Goal: Information Seeking & Learning: Learn about a topic

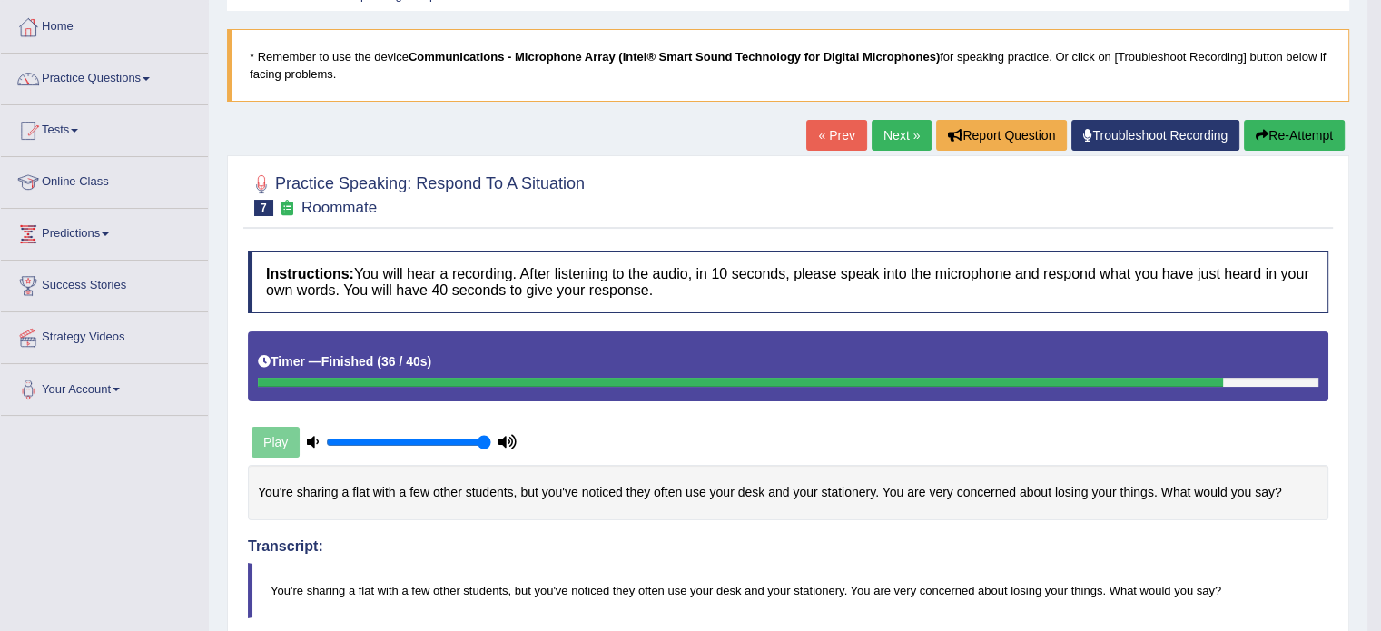
scroll to position [82, 0]
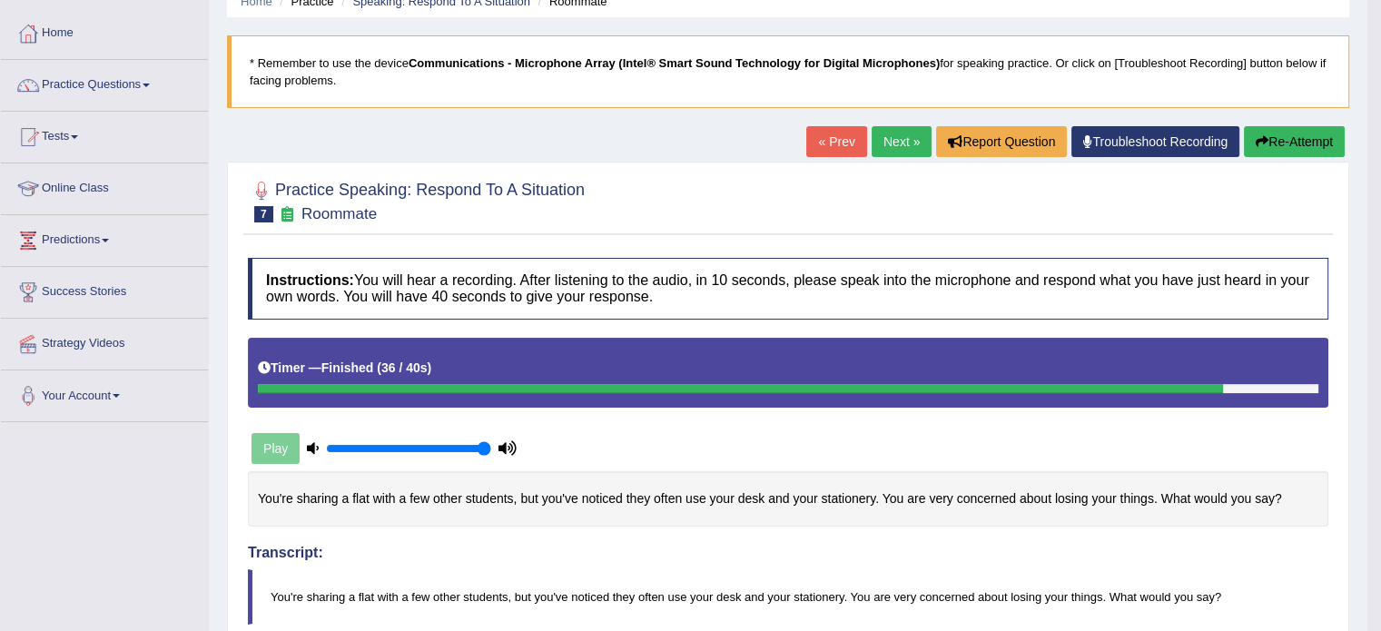
click at [904, 134] on link "Next »" at bounding box center [901, 141] width 60 height 31
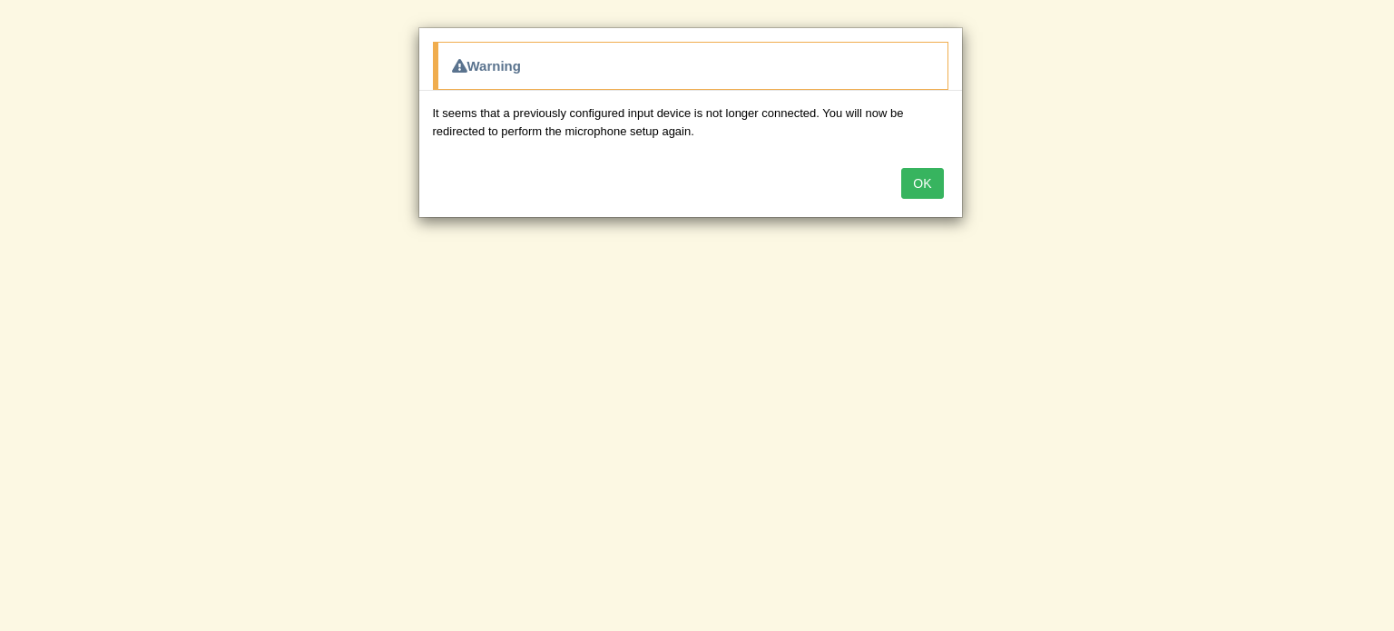
click at [926, 193] on button "OK" at bounding box center [922, 183] width 42 height 31
click at [931, 177] on button "OK" at bounding box center [922, 183] width 42 height 31
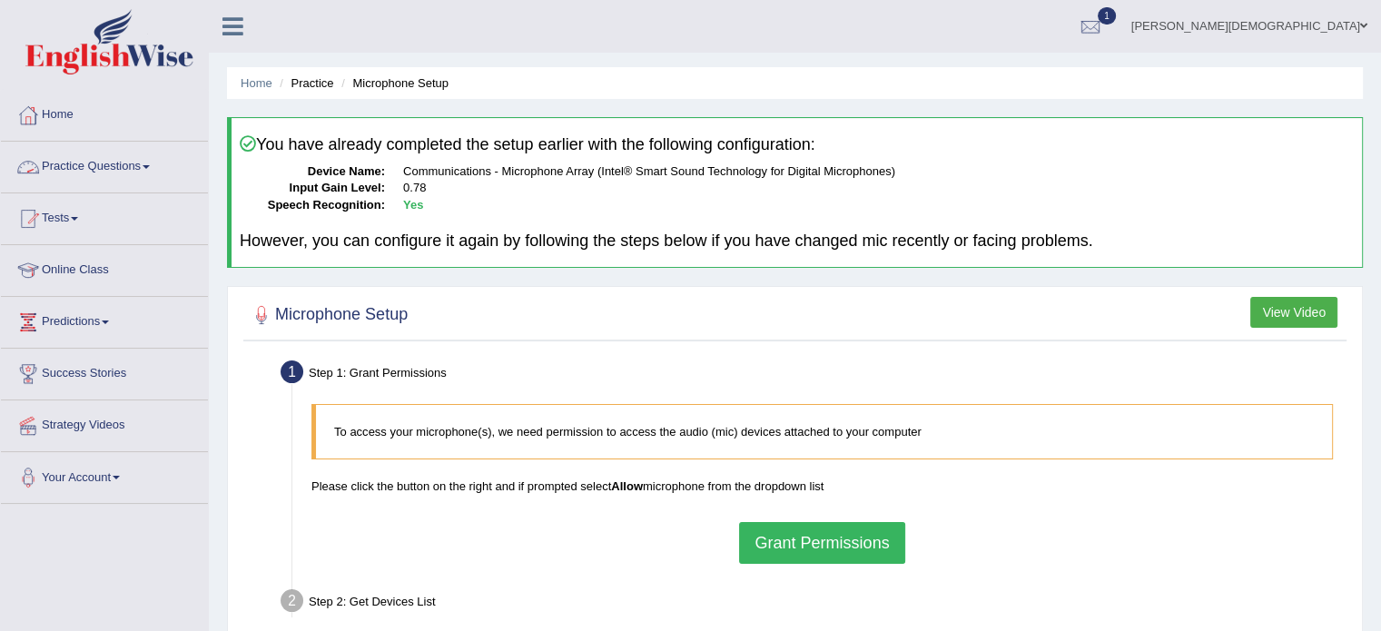
click at [149, 162] on link "Practice Questions" at bounding box center [104, 164] width 207 height 45
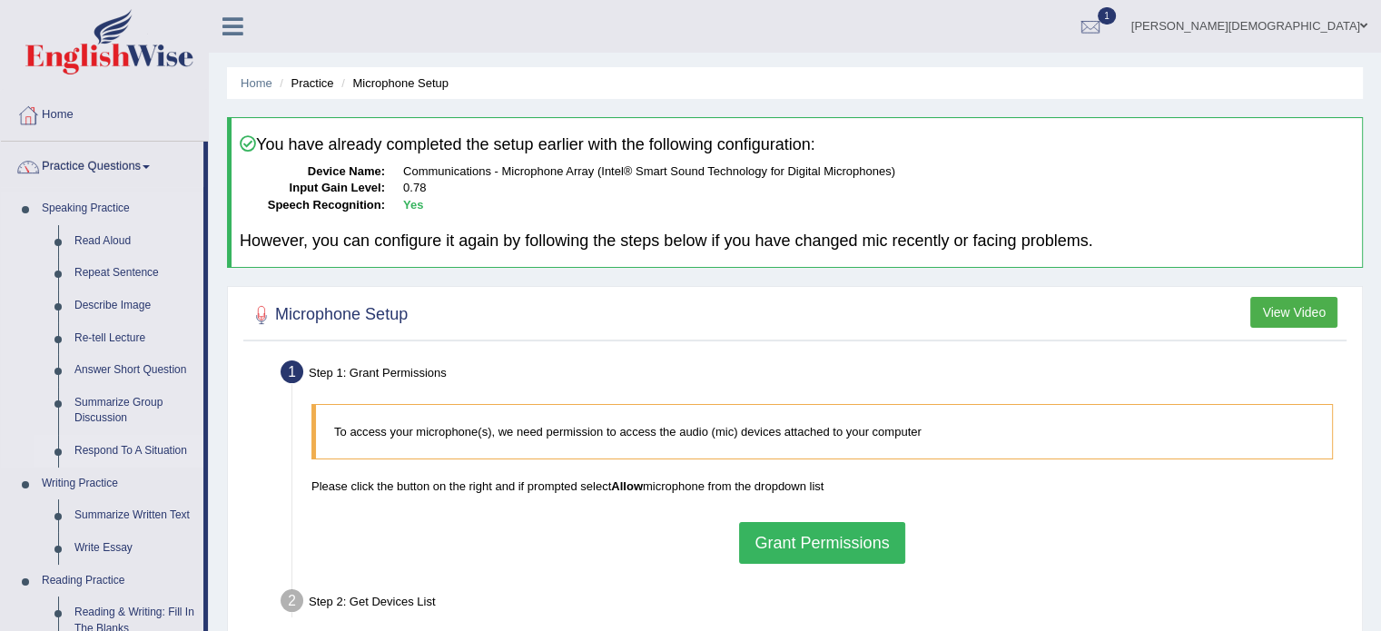
click at [131, 447] on link "Respond To A Situation" at bounding box center [134, 451] width 137 height 33
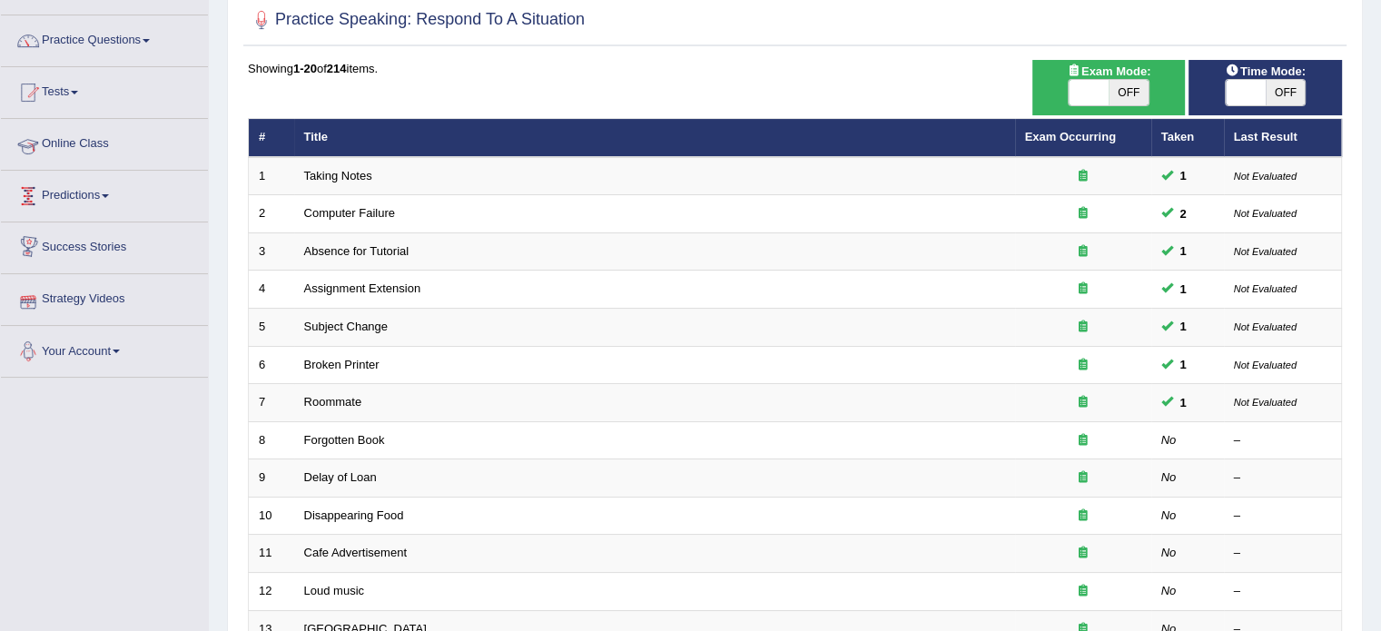
scroll to position [94, 0]
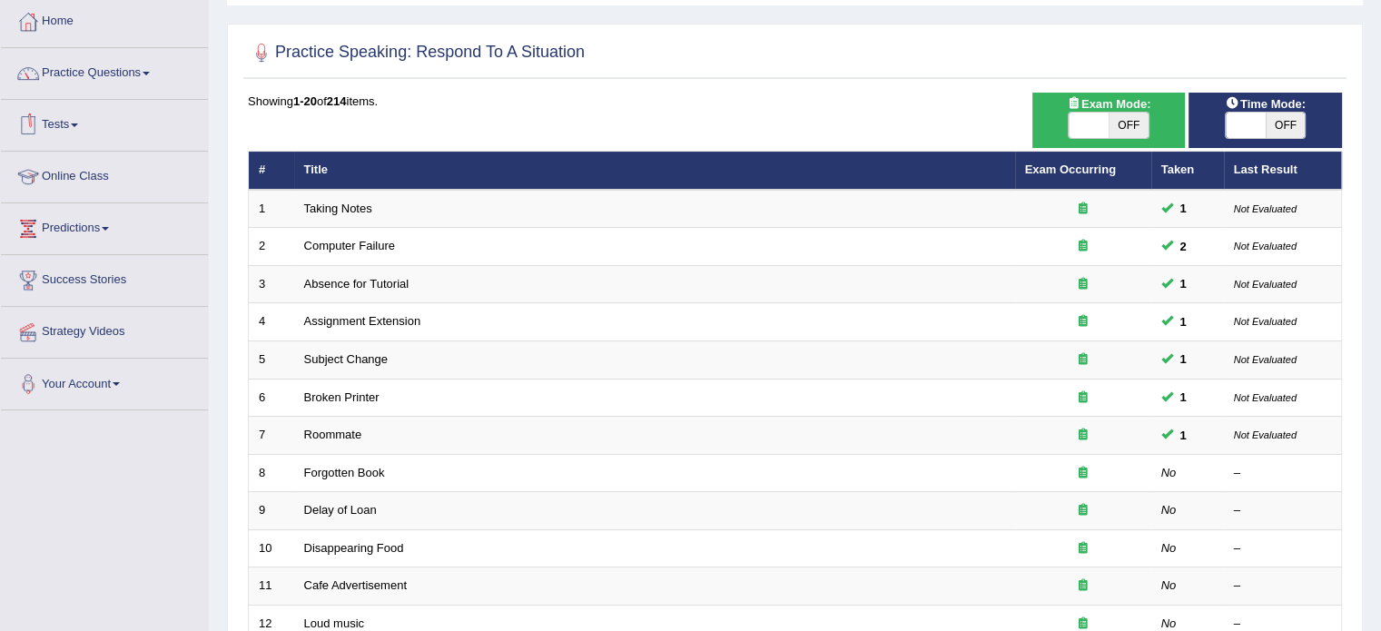
click at [76, 126] on span at bounding box center [74, 125] width 7 height 4
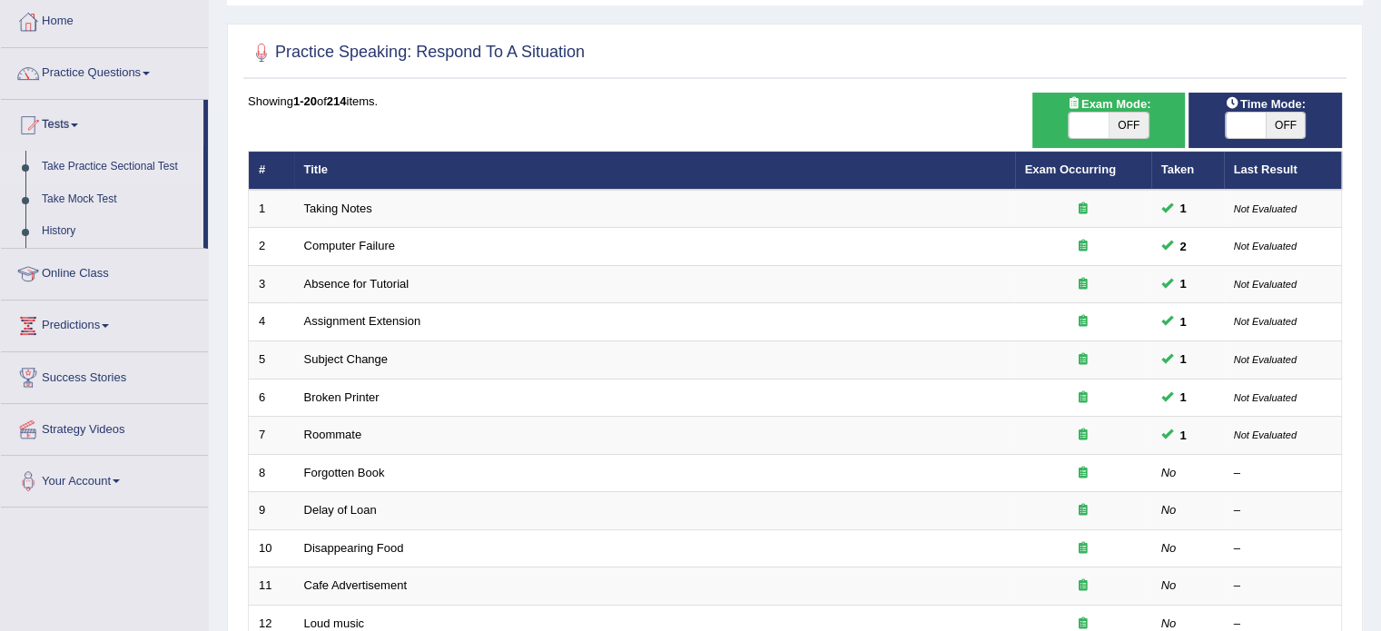
click at [117, 168] on link "Take Practice Sectional Test" at bounding box center [119, 167] width 170 height 33
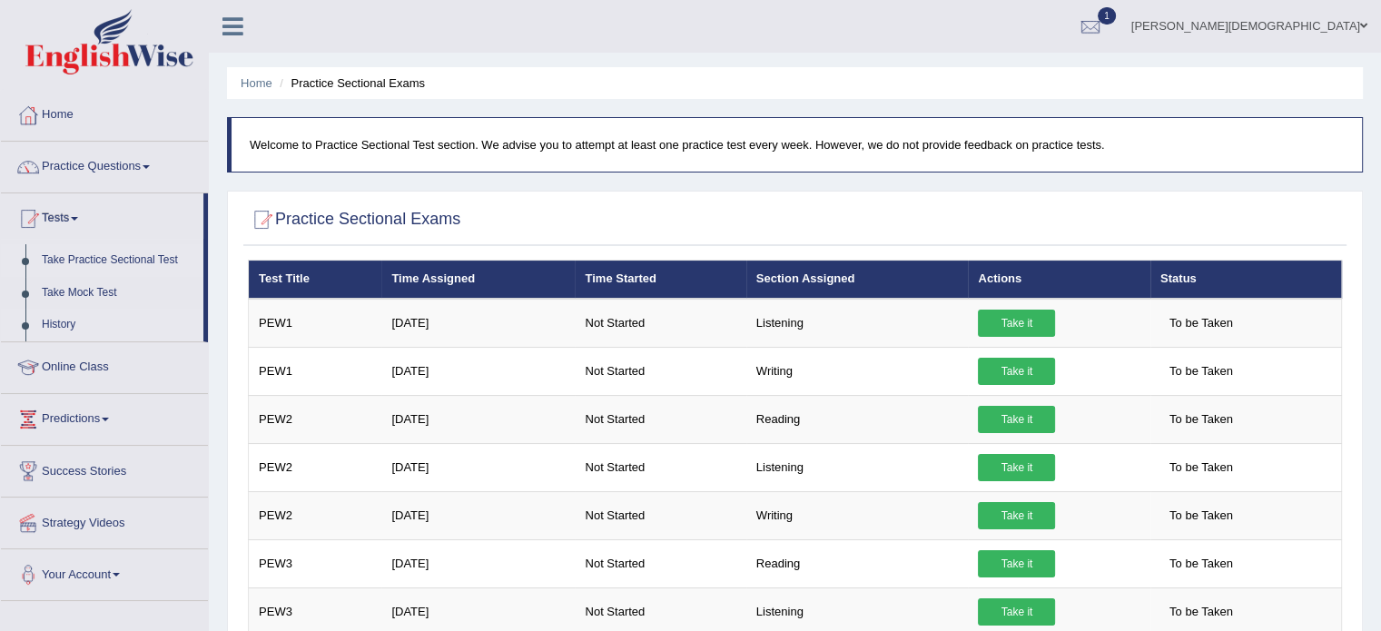
click at [64, 323] on link "History" at bounding box center [119, 325] width 170 height 33
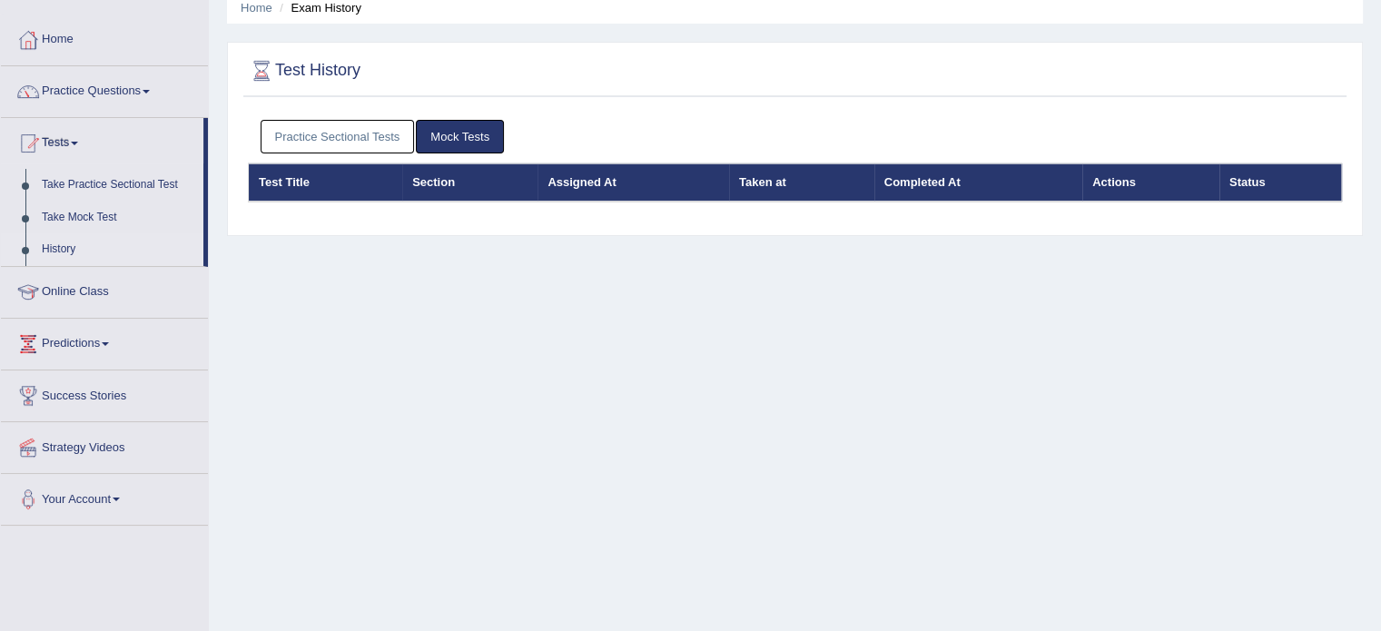
scroll to position [80, 0]
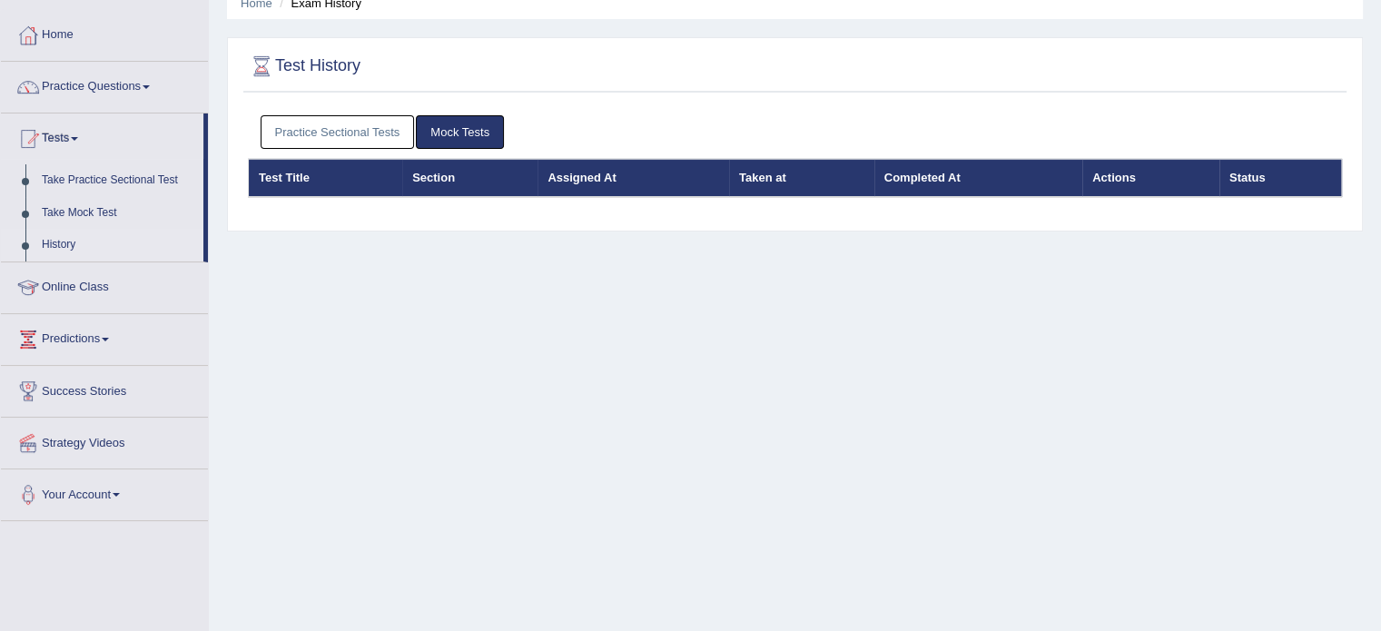
click at [352, 133] on link "Practice Sectional Tests" at bounding box center [338, 132] width 154 height 34
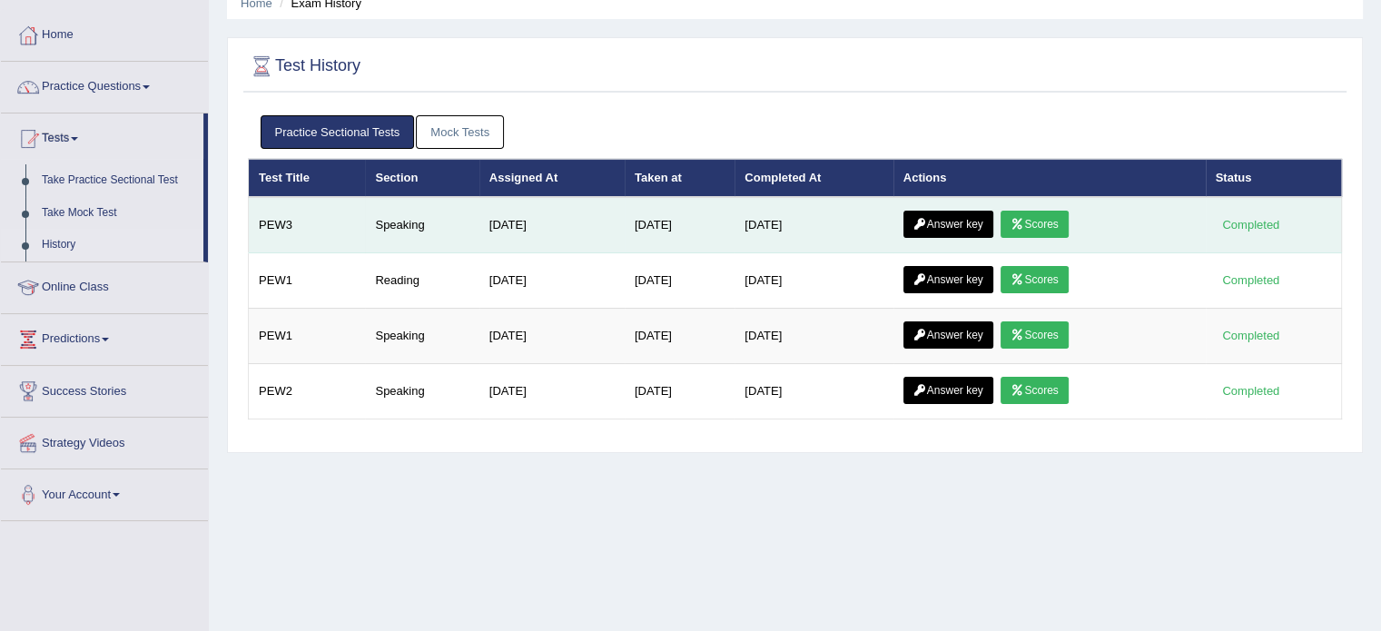
click at [1043, 223] on link "Scores" at bounding box center [1033, 224] width 67 height 27
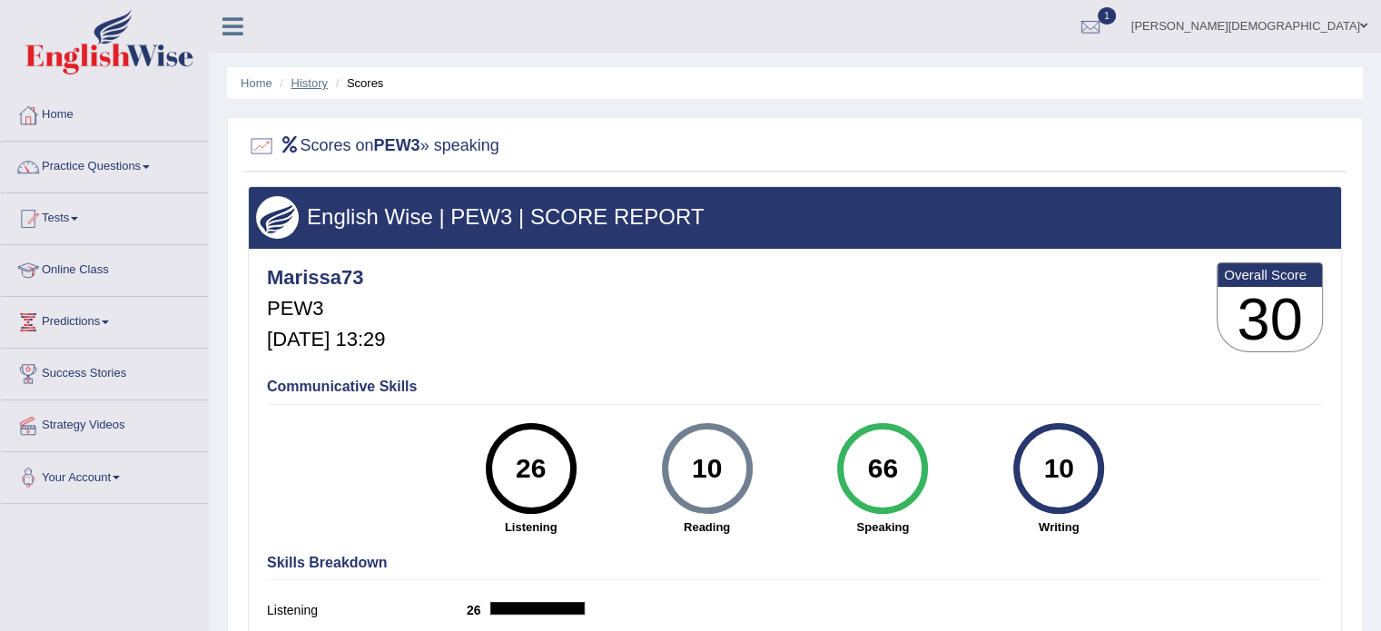
click at [315, 88] on link "History" at bounding box center [309, 83] width 36 height 14
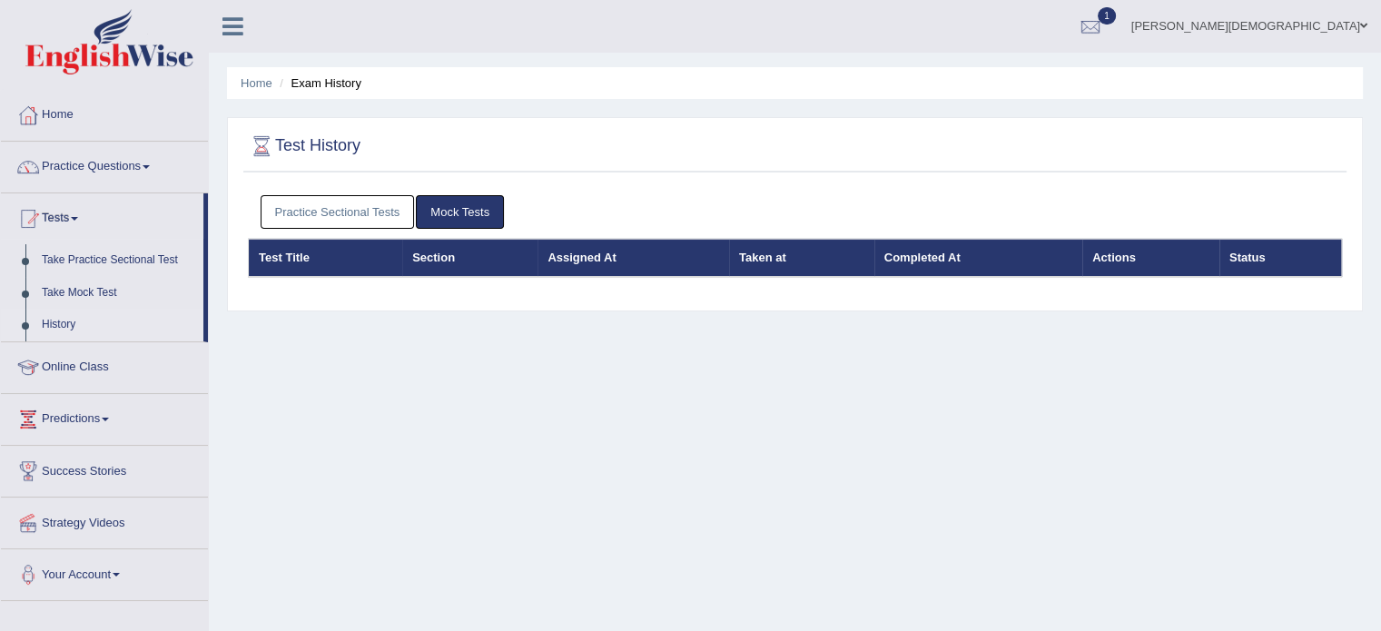
click at [345, 214] on link "Practice Sectional Tests" at bounding box center [338, 212] width 154 height 34
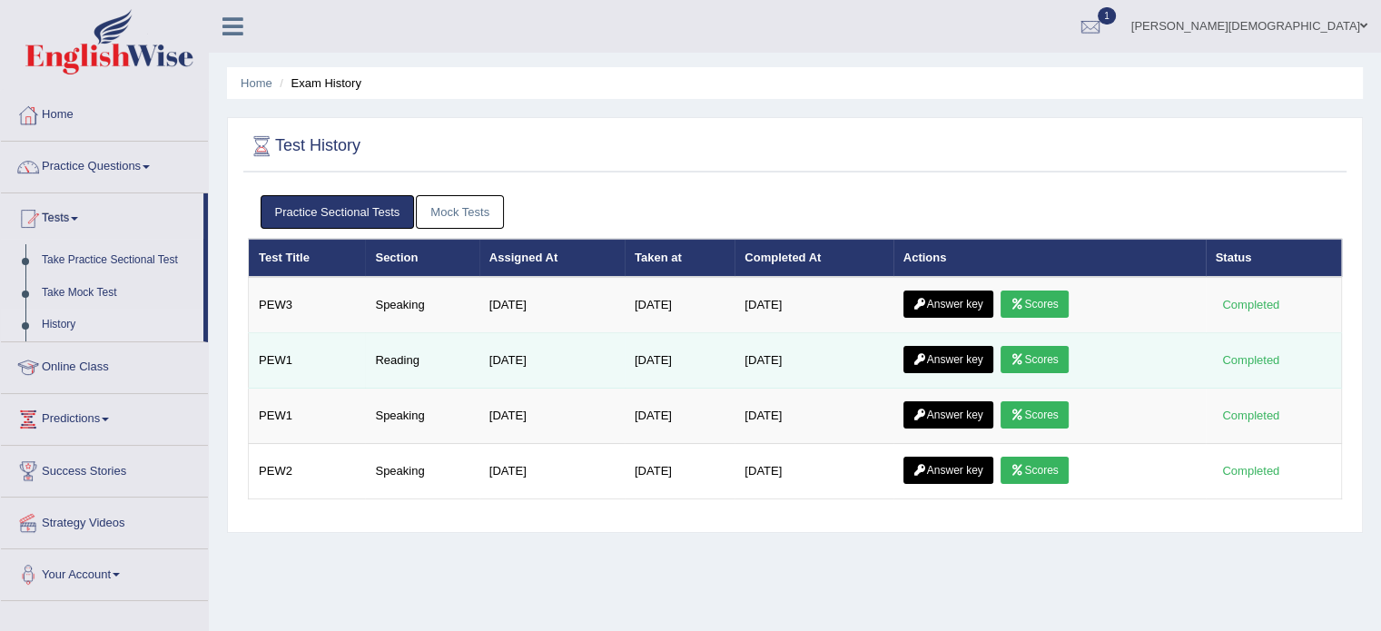
click at [1049, 359] on link "Scores" at bounding box center [1033, 359] width 67 height 27
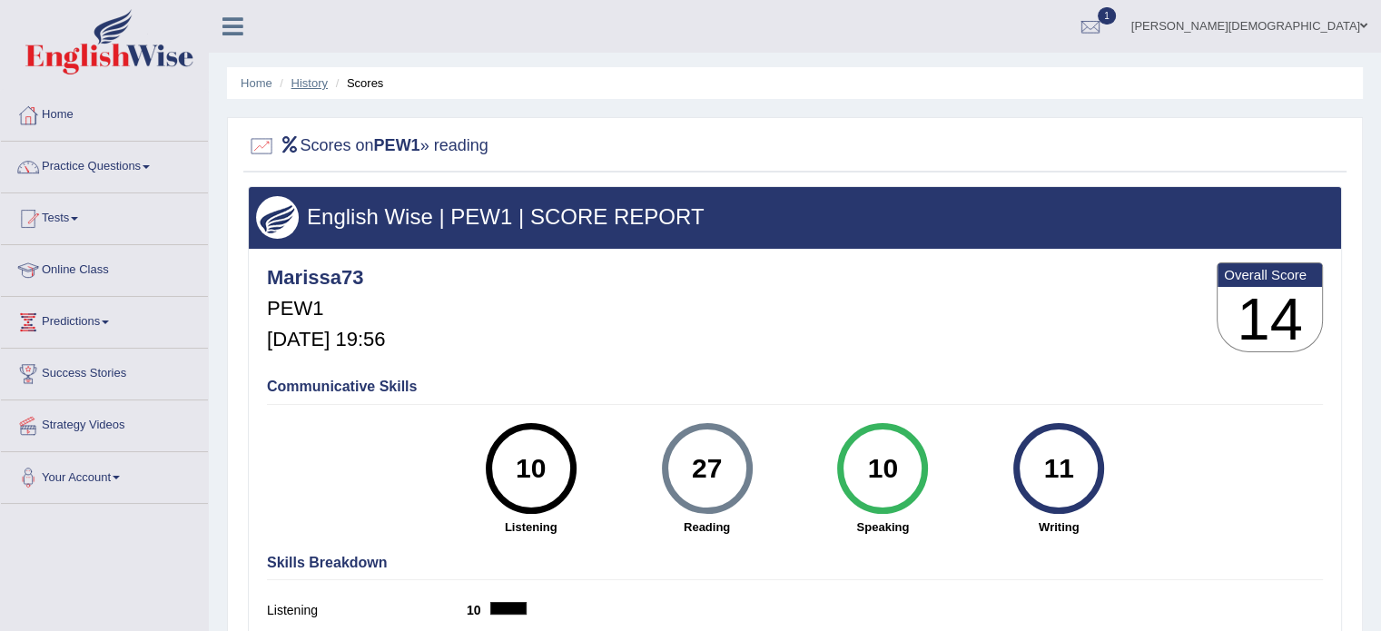
click at [310, 84] on link "History" at bounding box center [309, 83] width 36 height 14
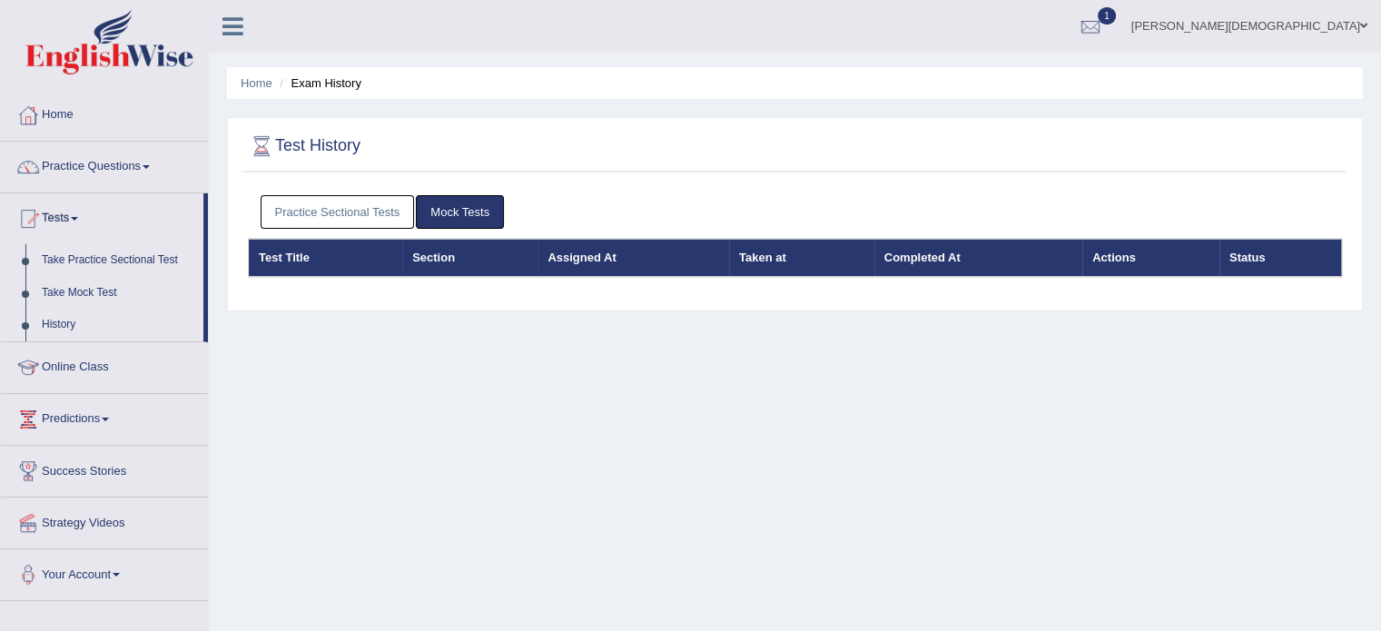
click at [366, 206] on link "Practice Sectional Tests" at bounding box center [338, 212] width 154 height 34
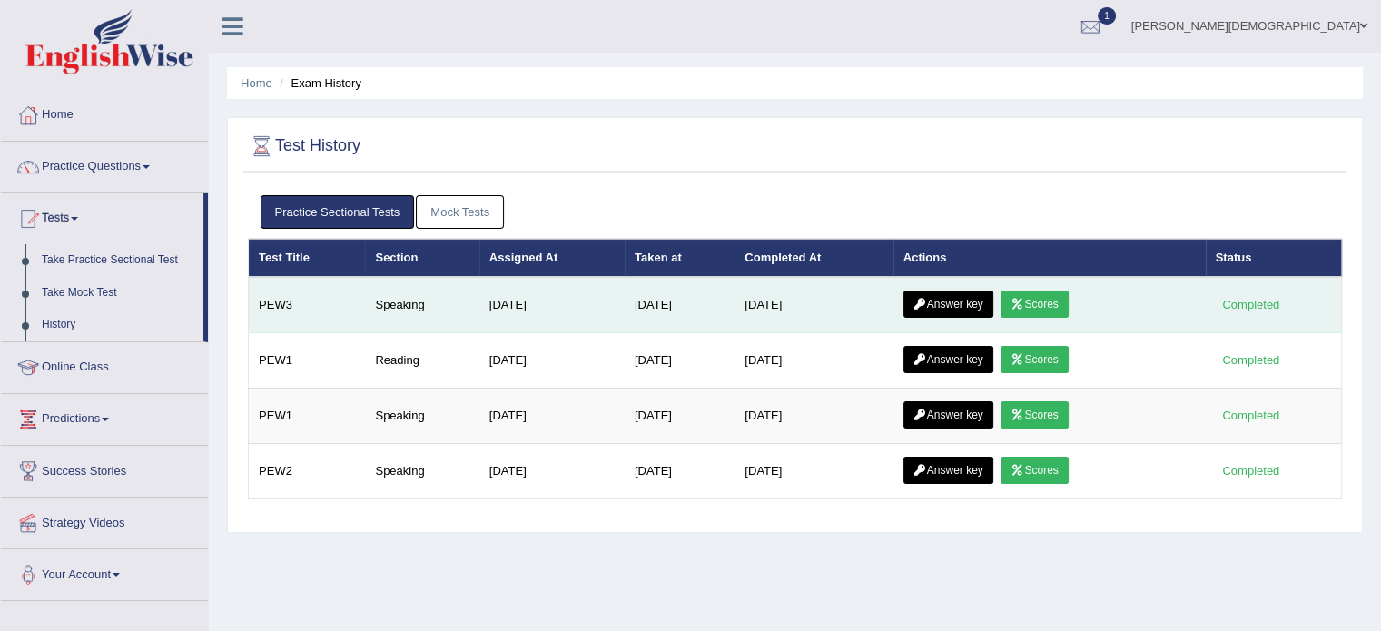
click at [1039, 299] on link "Scores" at bounding box center [1033, 303] width 67 height 27
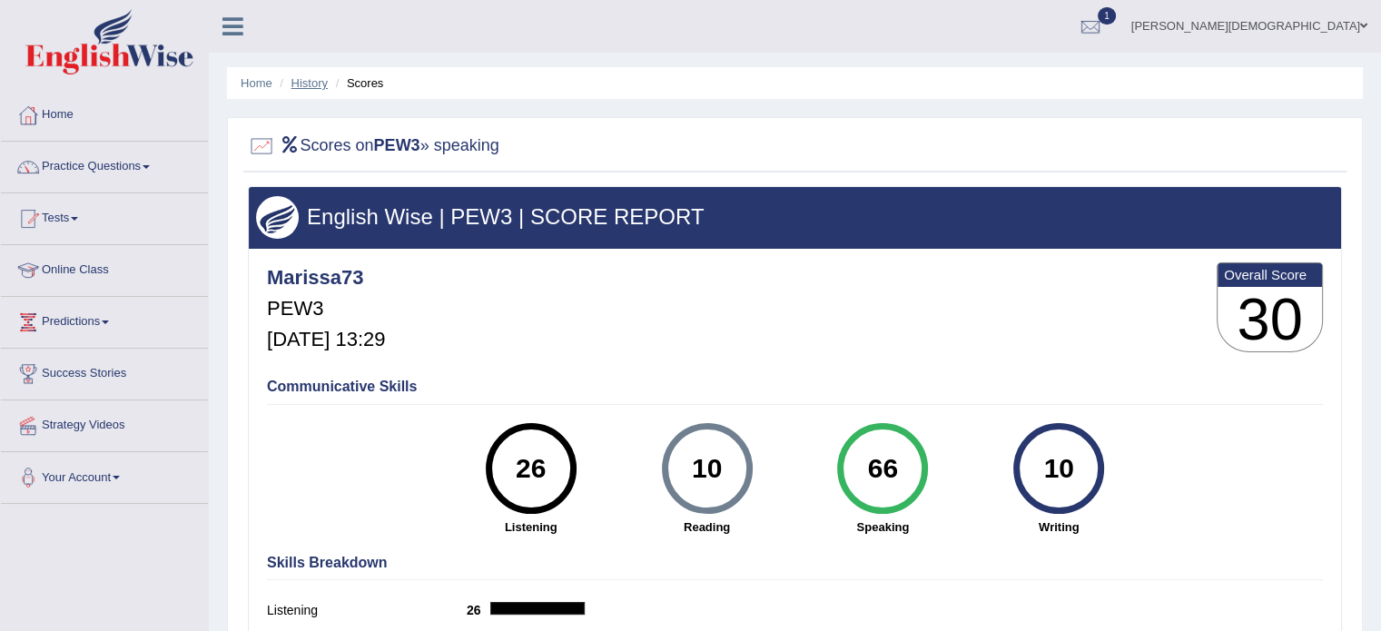
click at [313, 82] on link "History" at bounding box center [309, 83] width 36 height 14
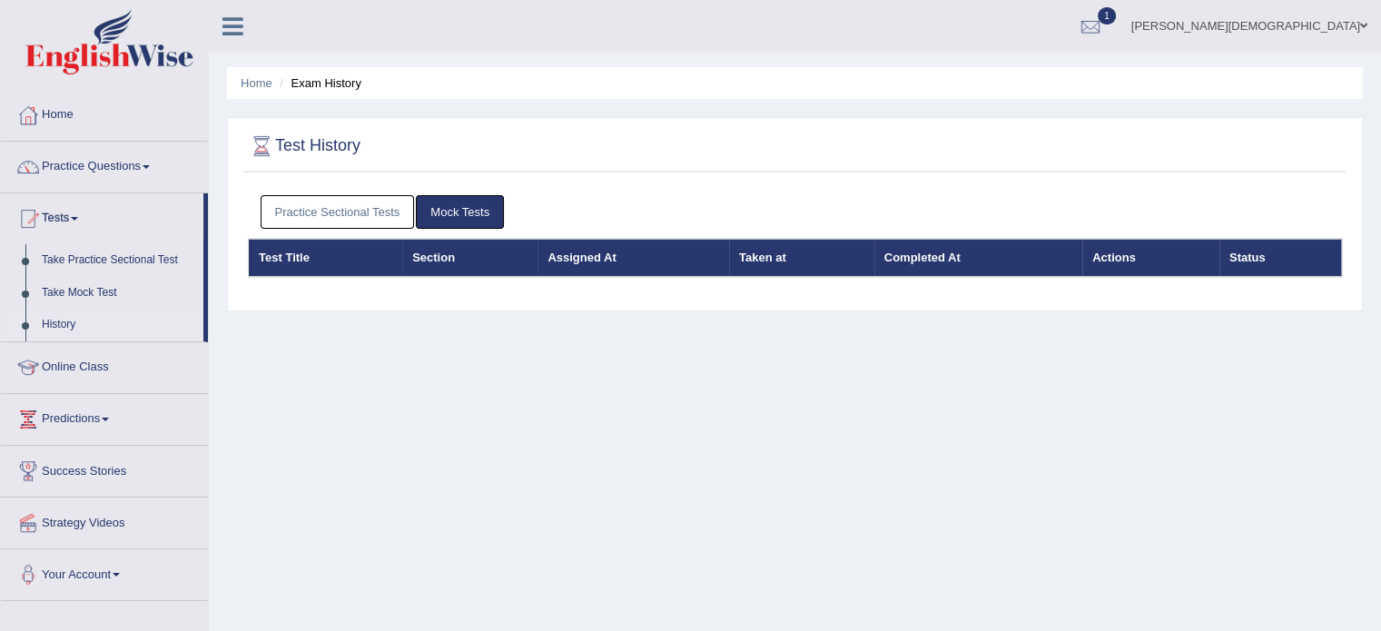
click at [345, 210] on link "Practice Sectional Tests" at bounding box center [338, 212] width 154 height 34
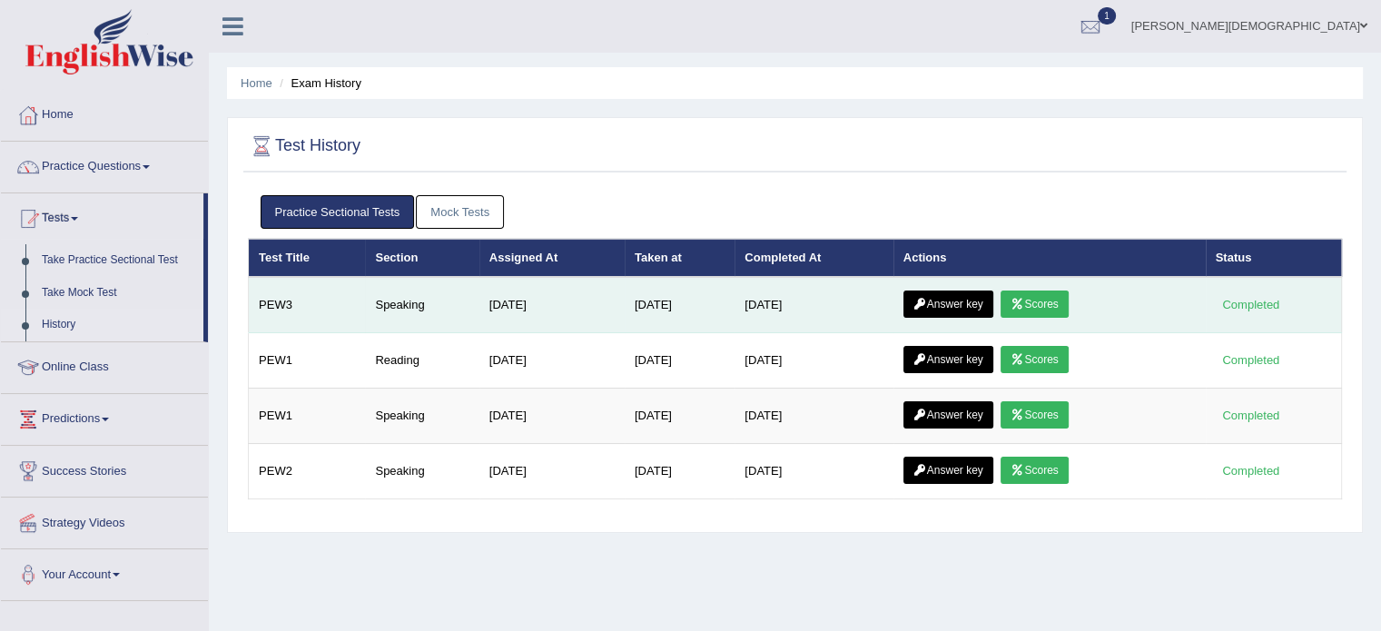
click at [946, 302] on link "Answer key" at bounding box center [948, 303] width 90 height 27
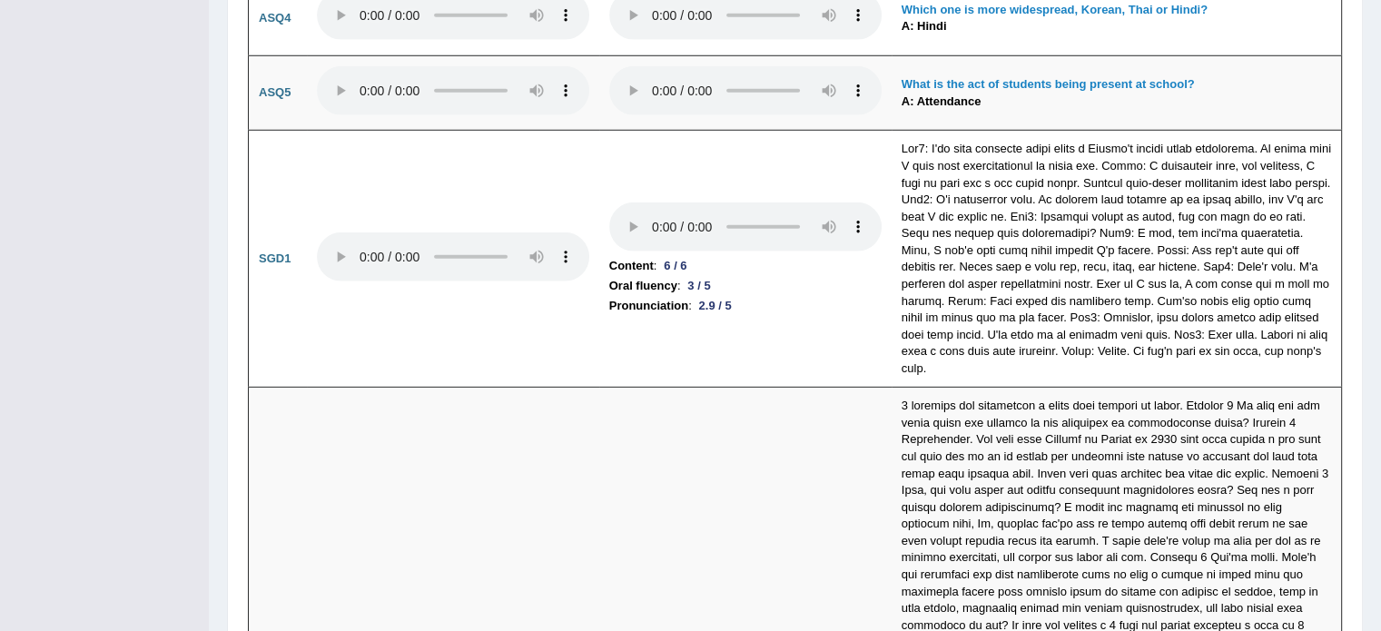
scroll to position [5224, 0]
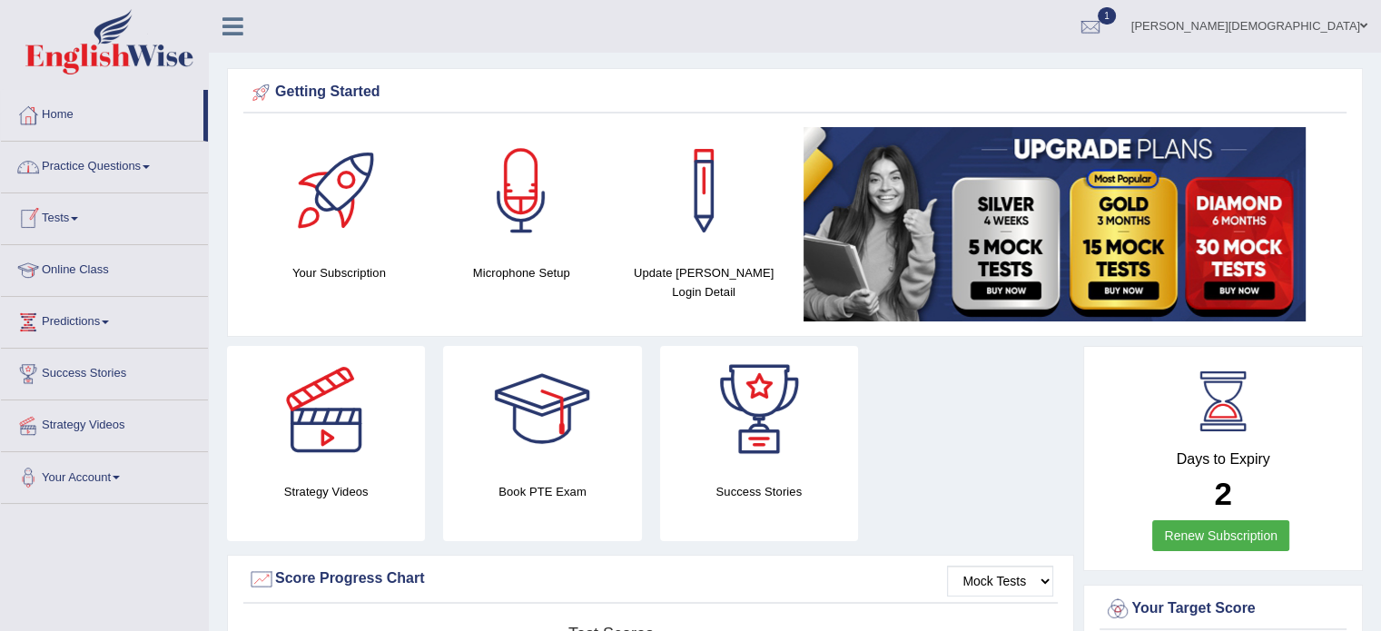
click at [114, 166] on link "Practice Questions" at bounding box center [104, 164] width 207 height 45
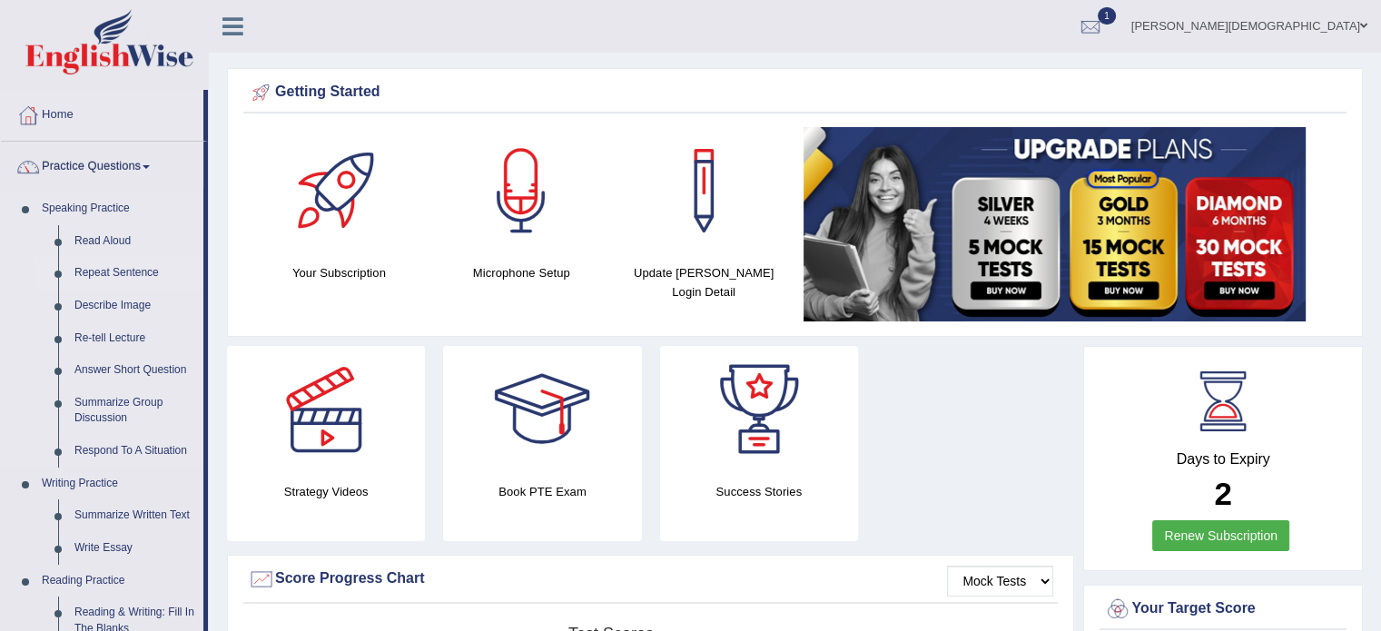
click at [129, 275] on link "Repeat Sentence" at bounding box center [134, 273] width 137 height 33
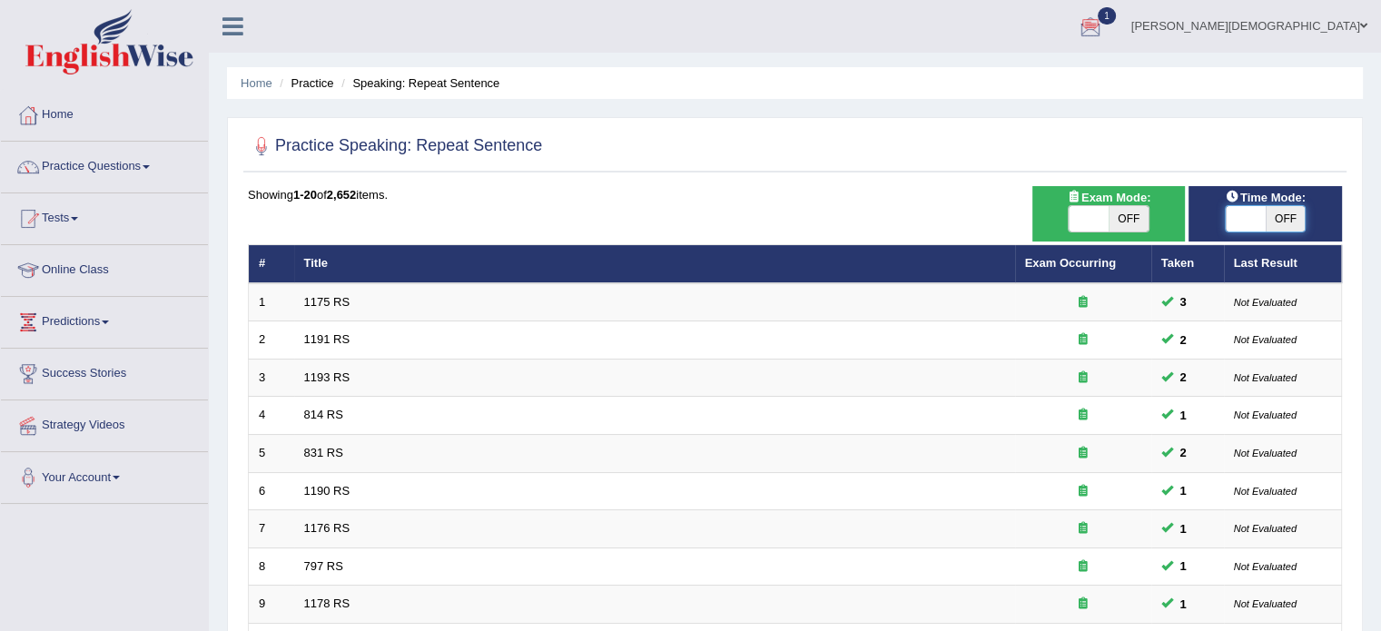
click at [1233, 219] on span at bounding box center [1246, 218] width 40 height 25
checkbox input "true"
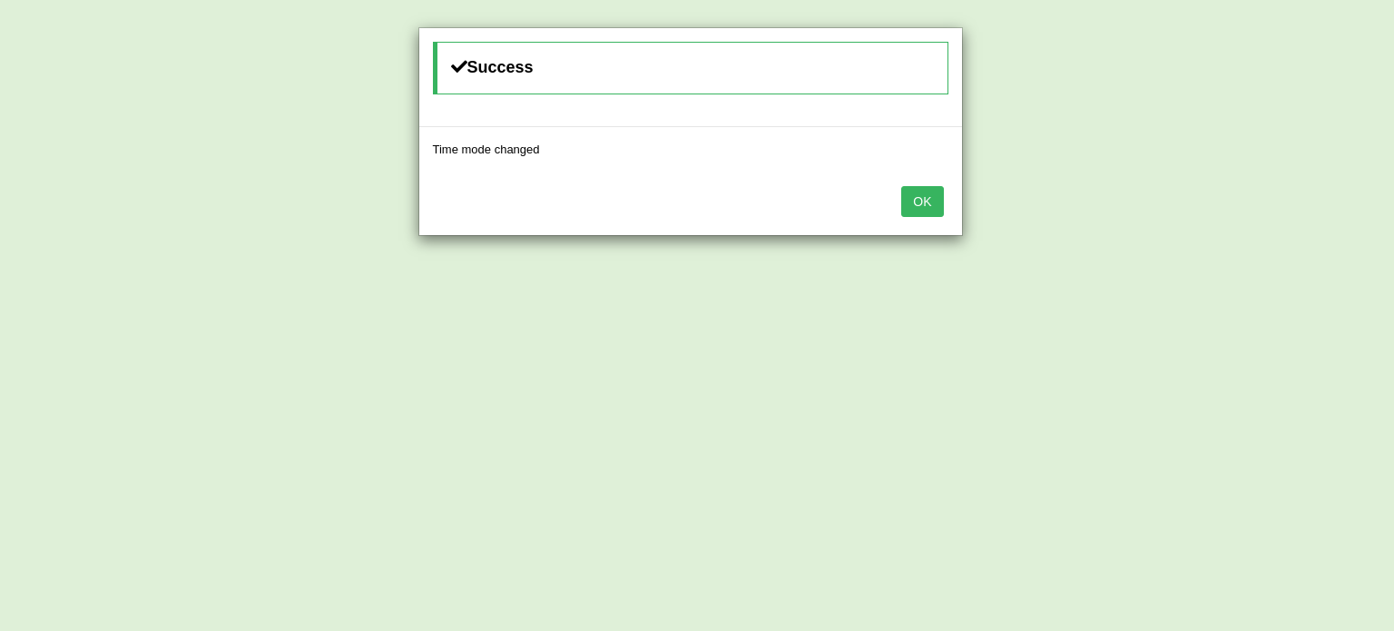
click at [922, 196] on button "OK" at bounding box center [922, 201] width 42 height 31
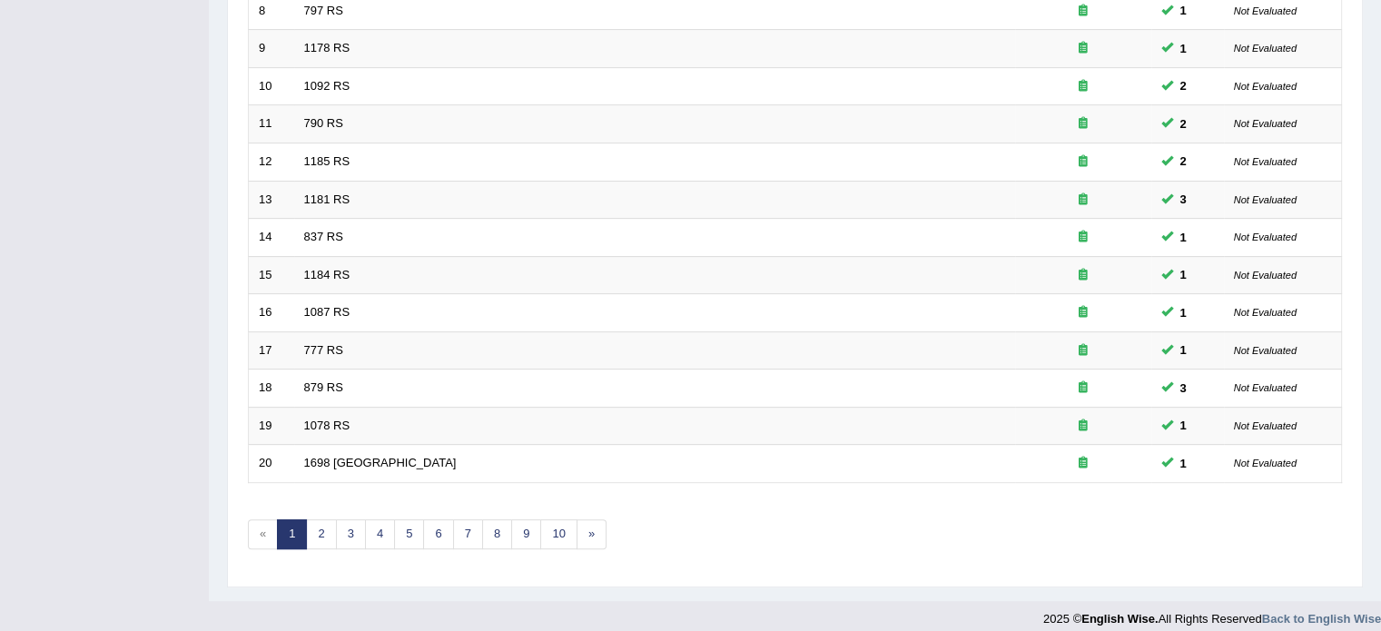
scroll to position [566, 0]
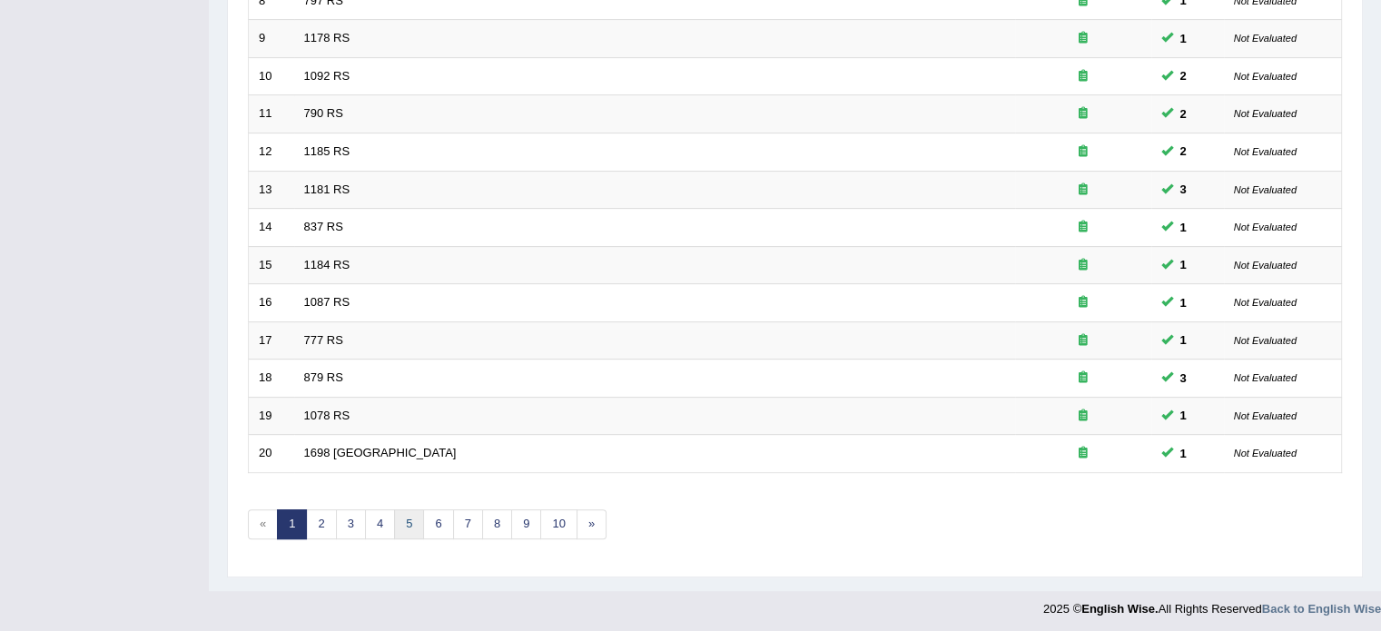
click at [409, 514] on link "5" at bounding box center [409, 524] width 30 height 30
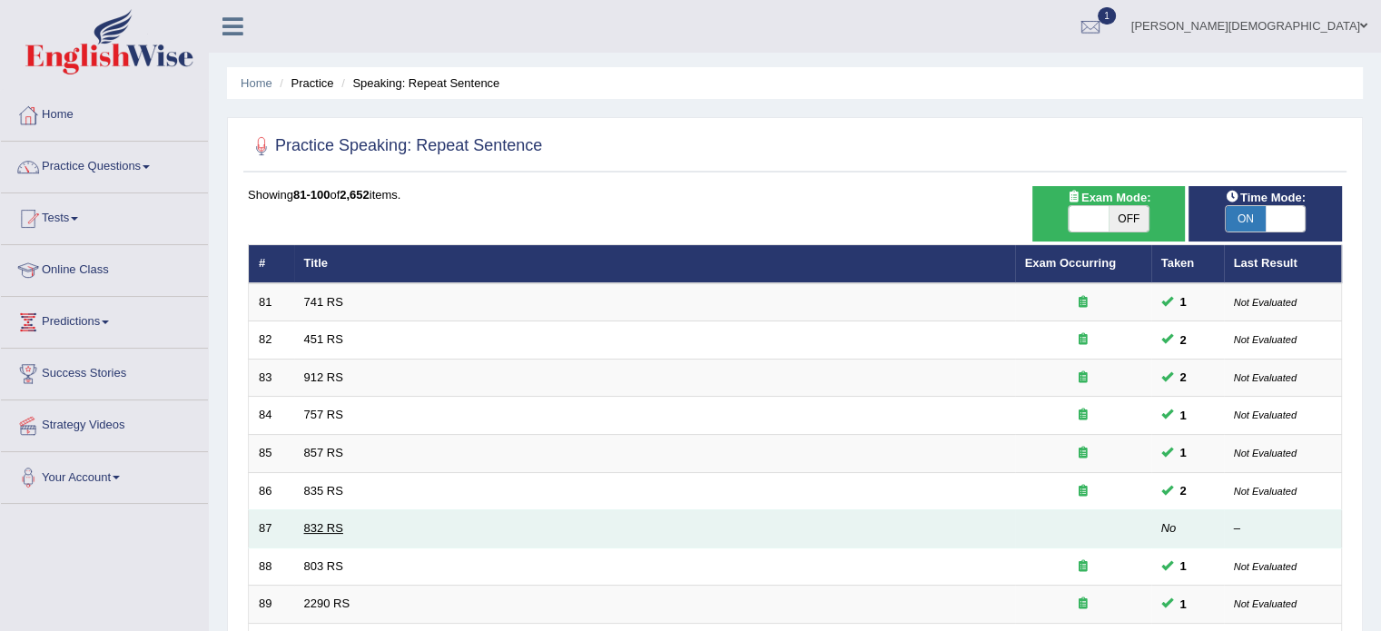
click at [330, 529] on link "832 RS" at bounding box center [323, 528] width 39 height 14
click at [322, 529] on link "832 RS" at bounding box center [323, 528] width 39 height 14
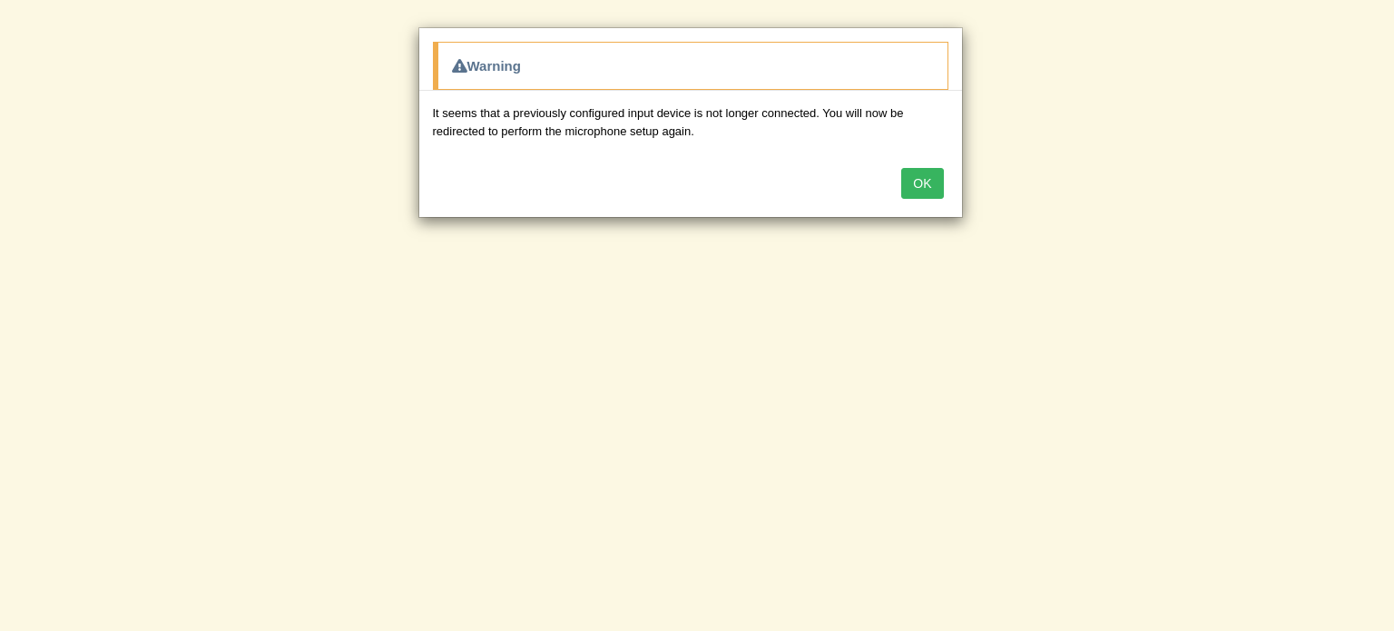
click at [934, 182] on button "OK" at bounding box center [922, 183] width 42 height 31
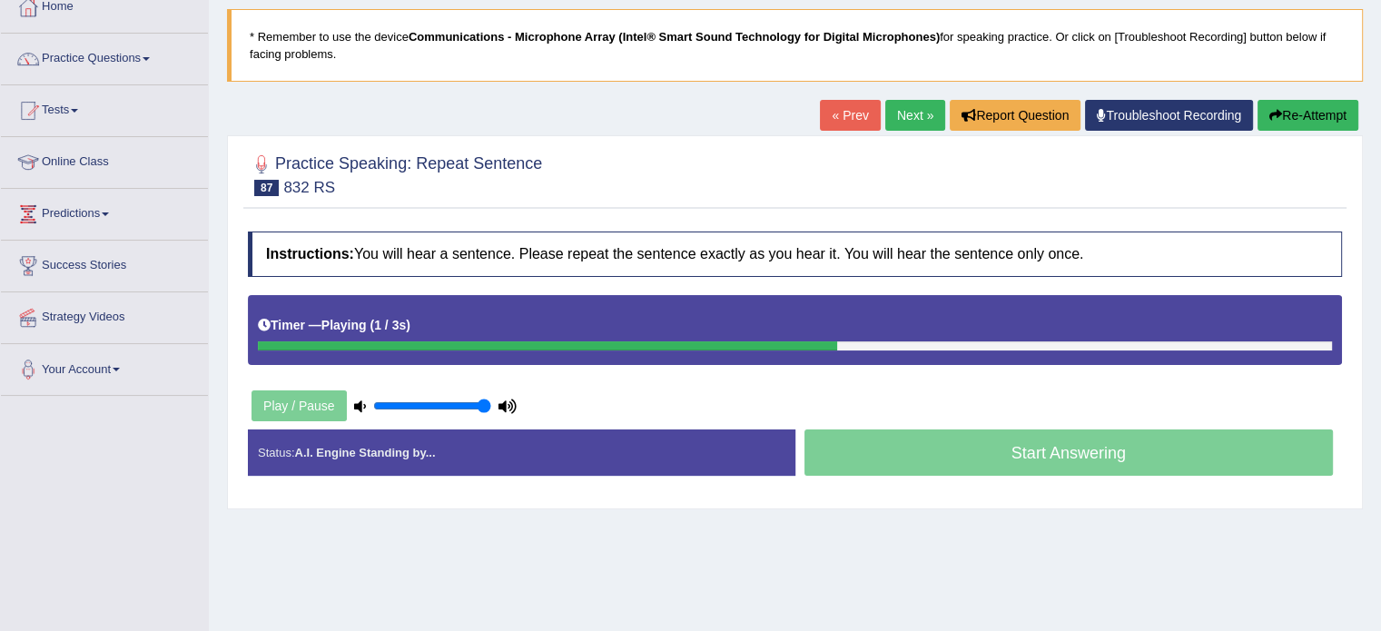
scroll to position [113, 0]
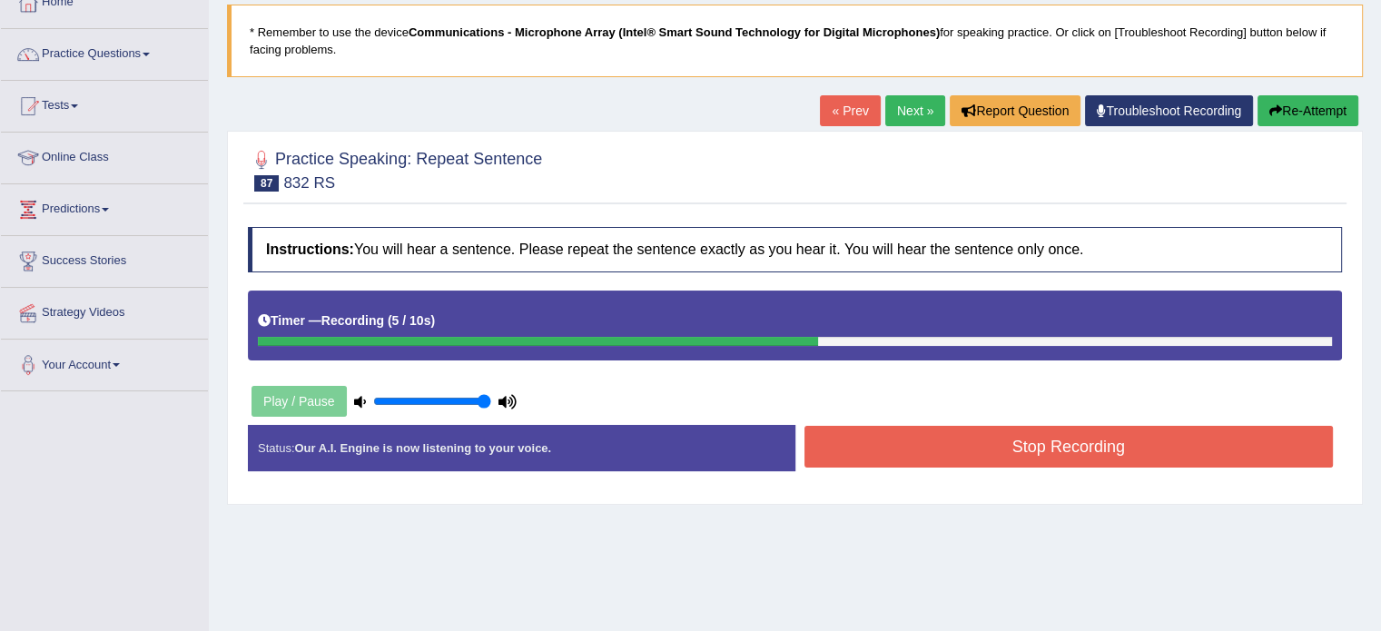
click at [1029, 459] on button "Stop Recording" at bounding box center [1068, 447] width 529 height 42
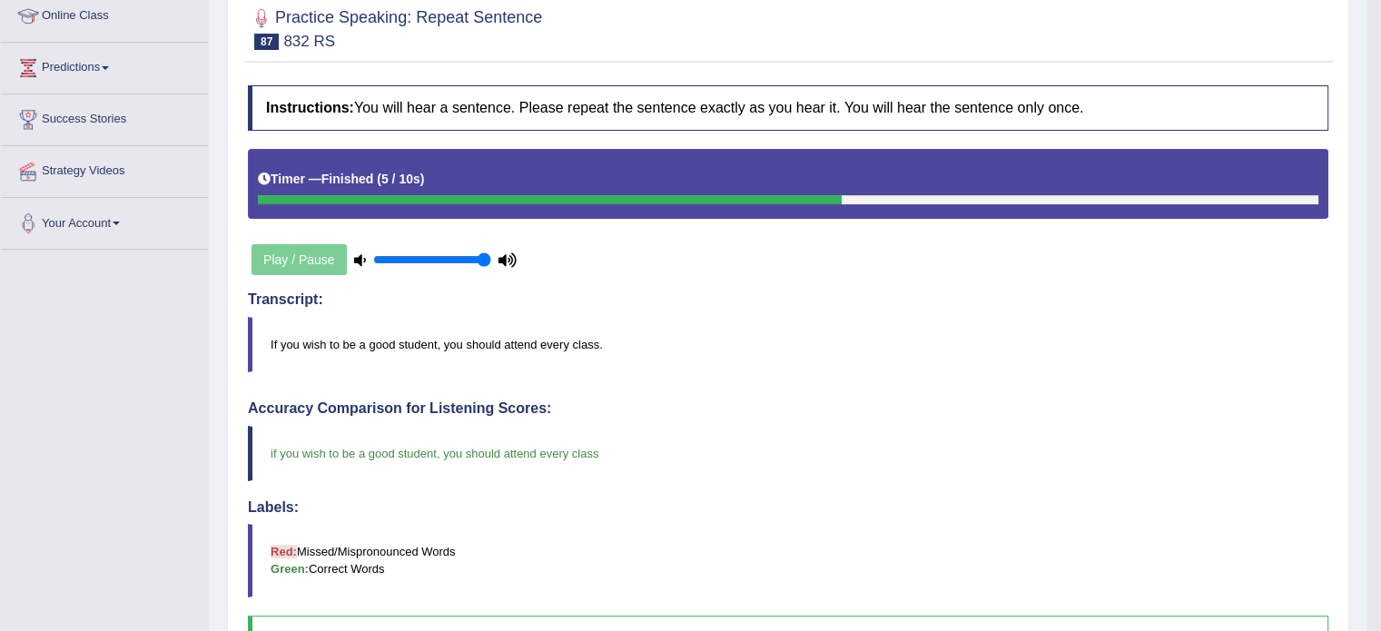
scroll to position [0, 0]
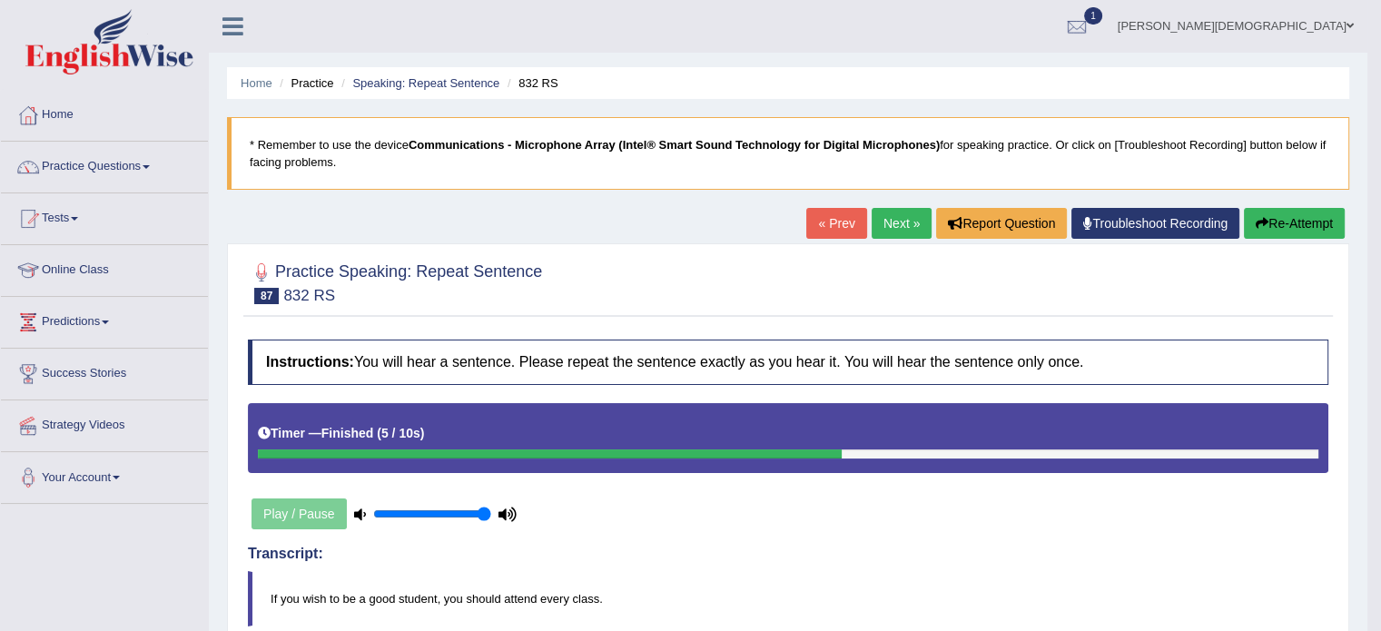
click at [900, 221] on link "Next »" at bounding box center [901, 223] width 60 height 31
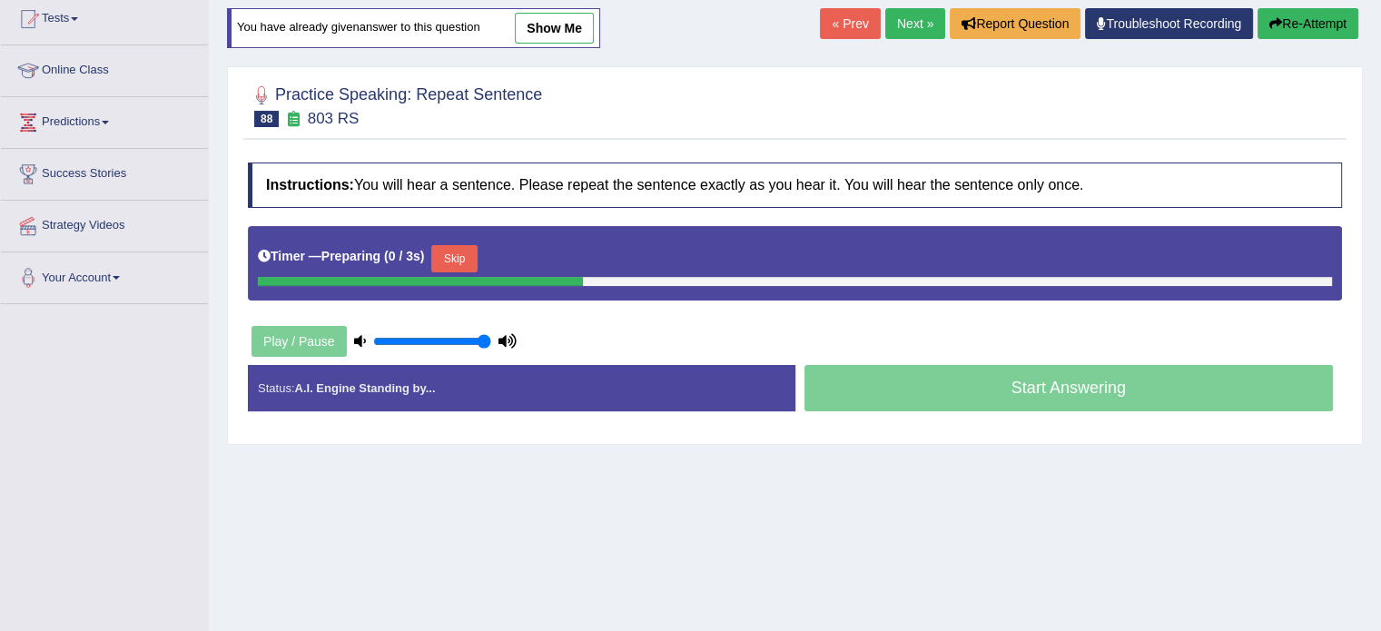
scroll to position [200, 0]
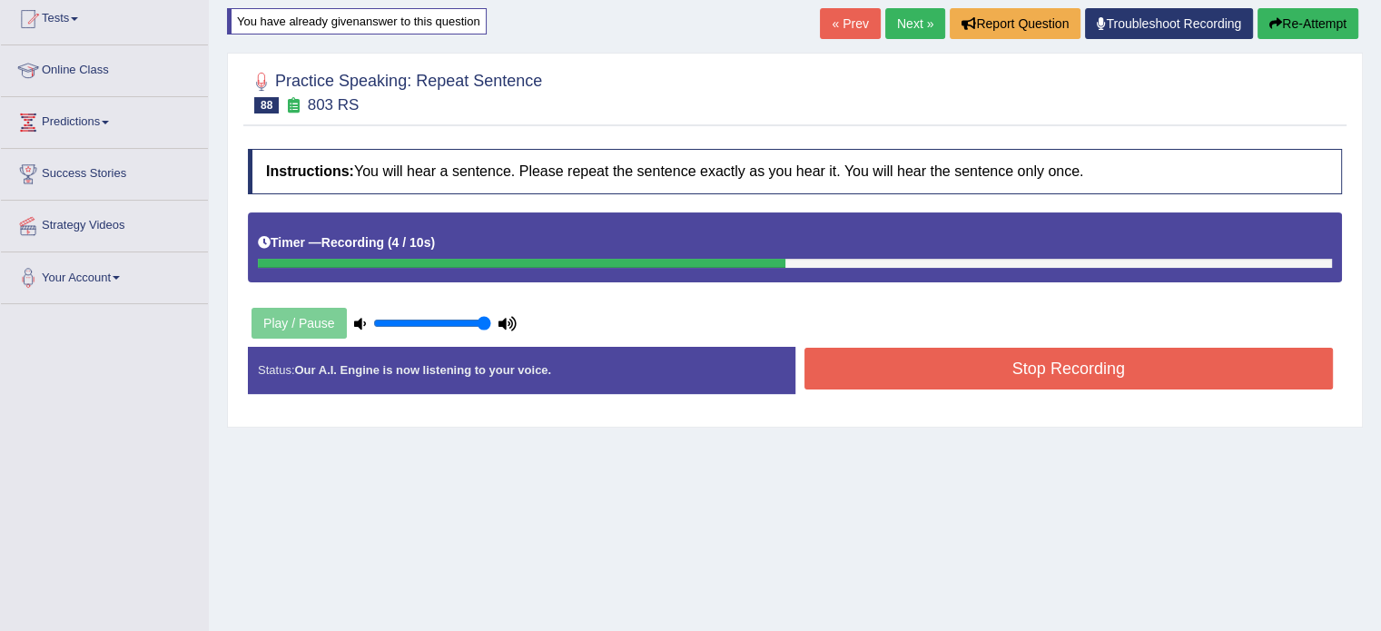
click at [1059, 361] on button "Stop Recording" at bounding box center [1068, 369] width 529 height 42
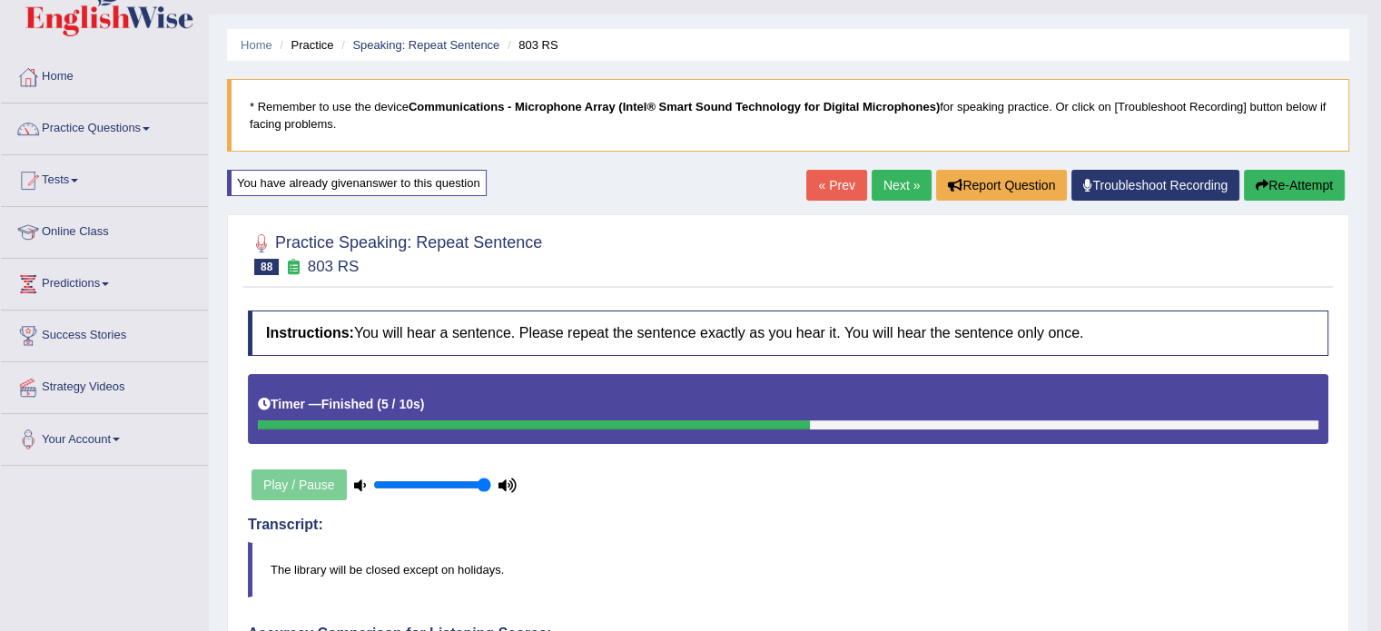
scroll to position [36, 0]
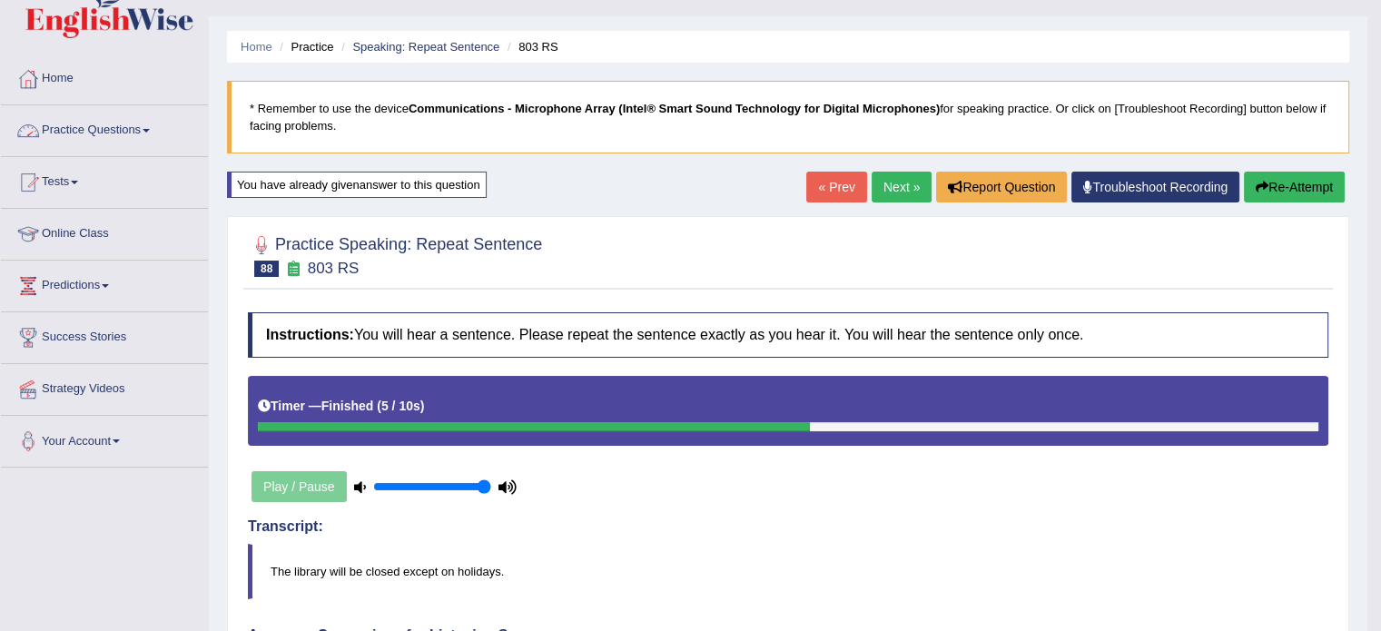
click at [150, 130] on span at bounding box center [146, 131] width 7 height 4
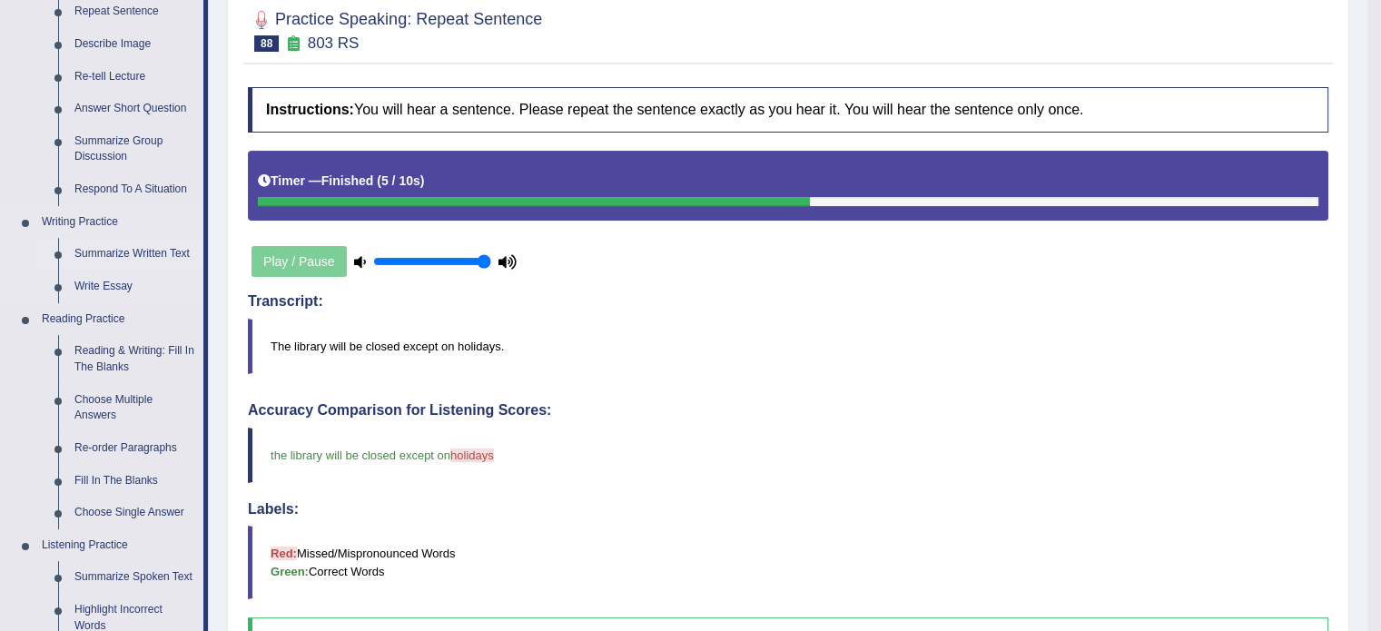
scroll to position [263, 0]
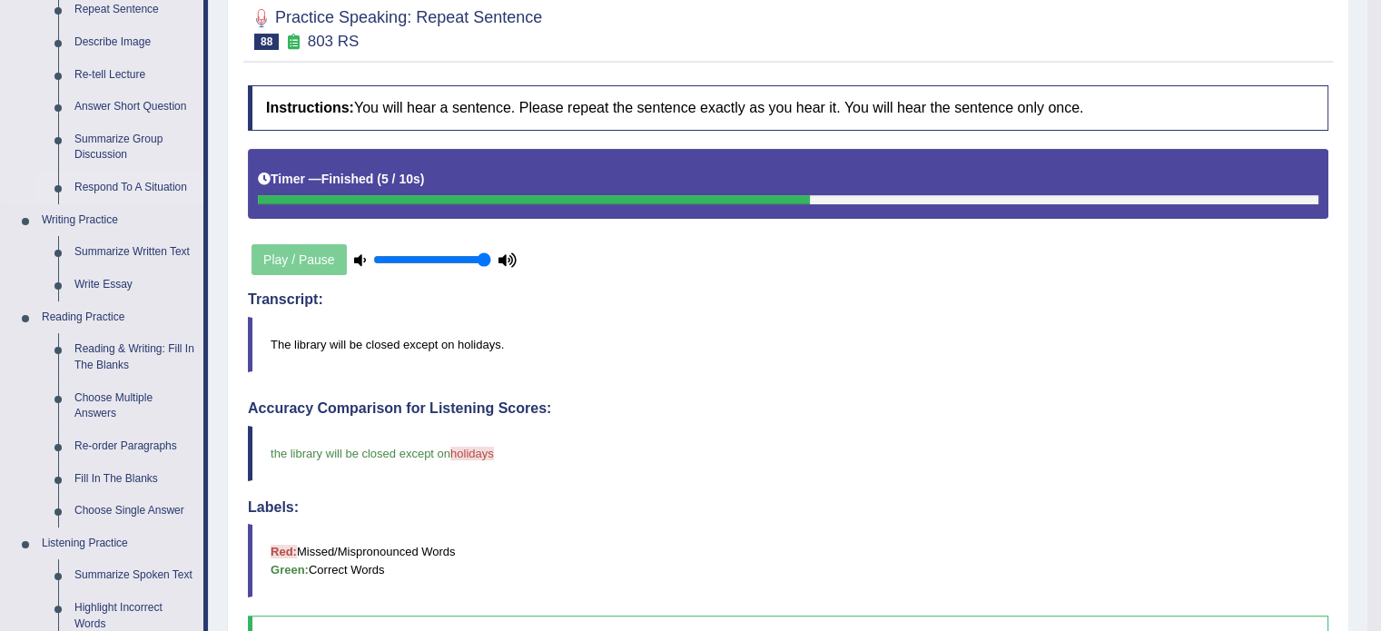
click at [160, 184] on link "Respond To A Situation" at bounding box center [134, 188] width 137 height 33
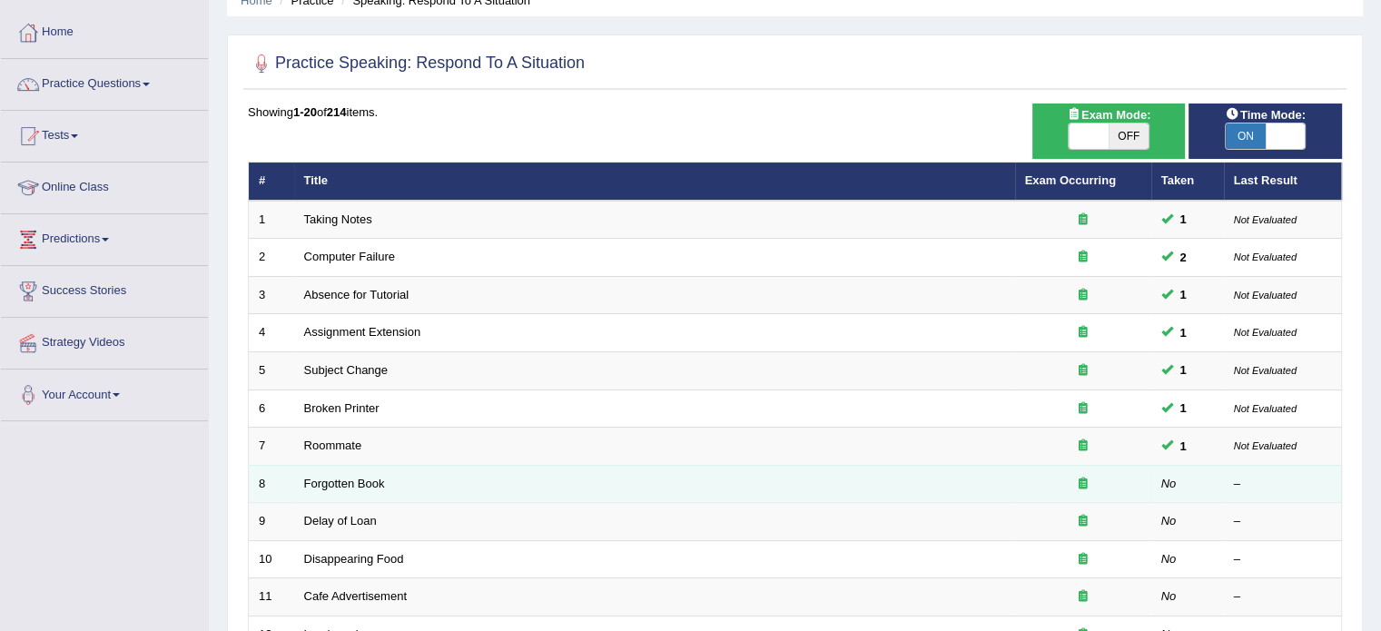
scroll to position [84, 0]
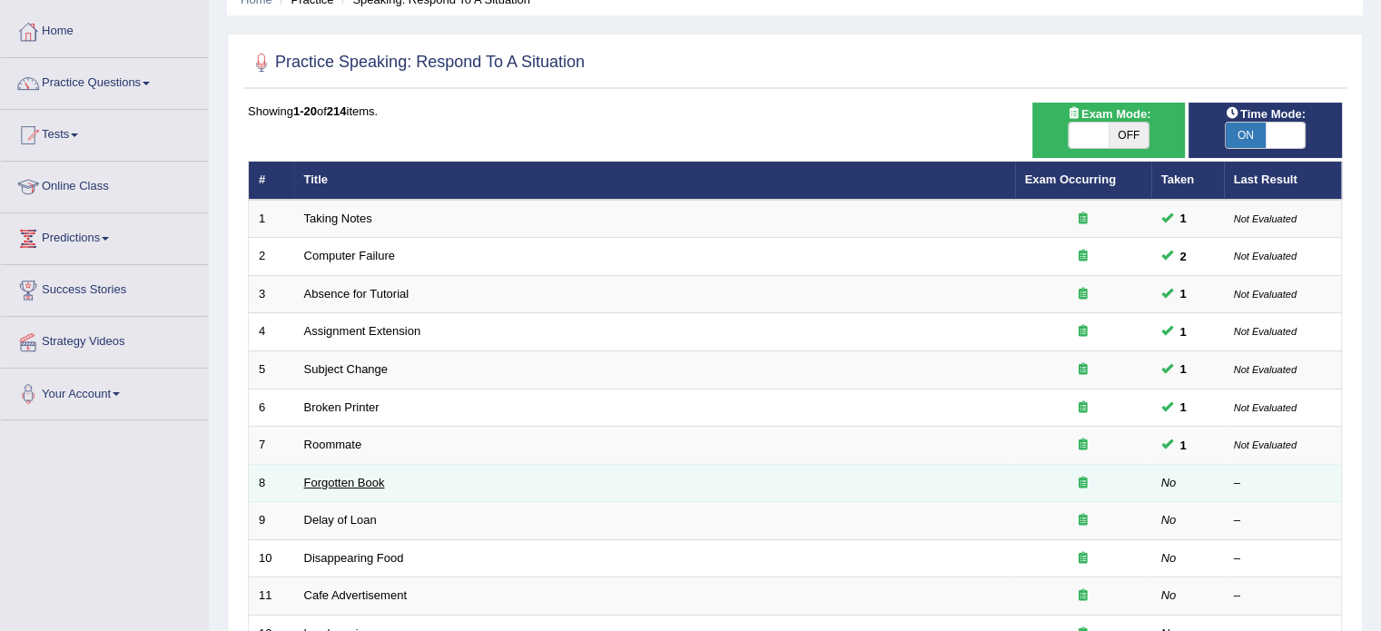
click at [369, 479] on link "Forgotten Book" at bounding box center [344, 483] width 81 height 14
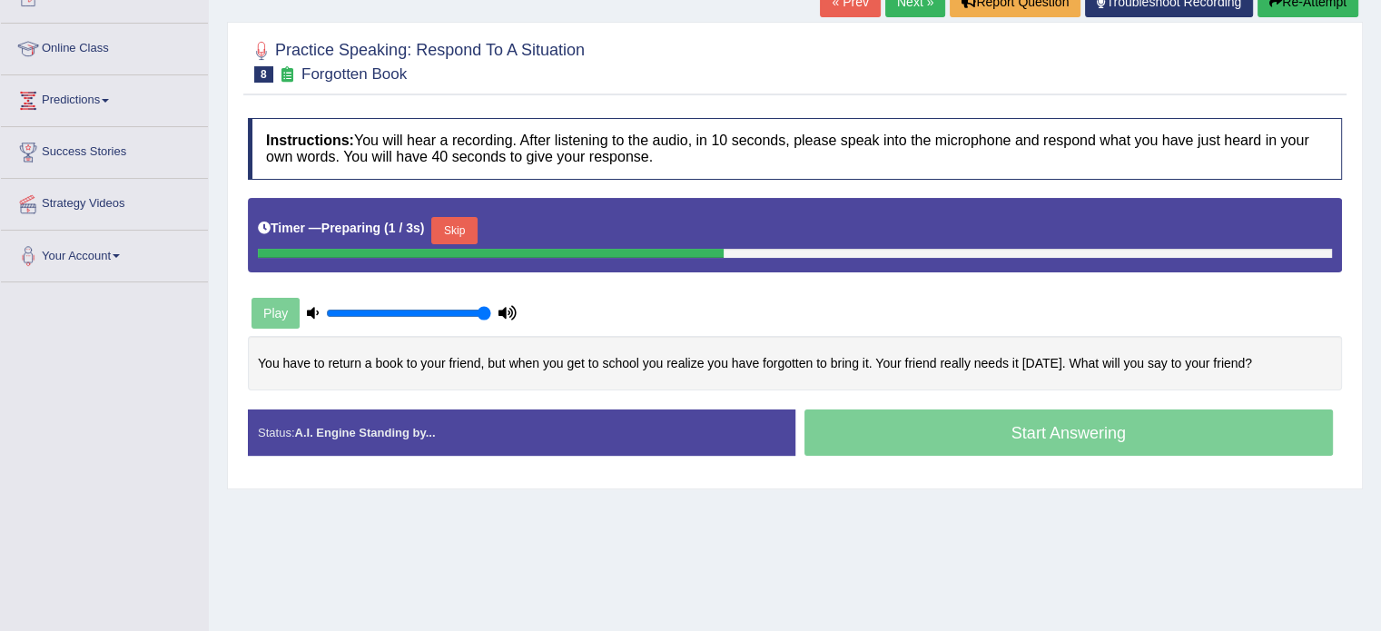
scroll to position [200, 0]
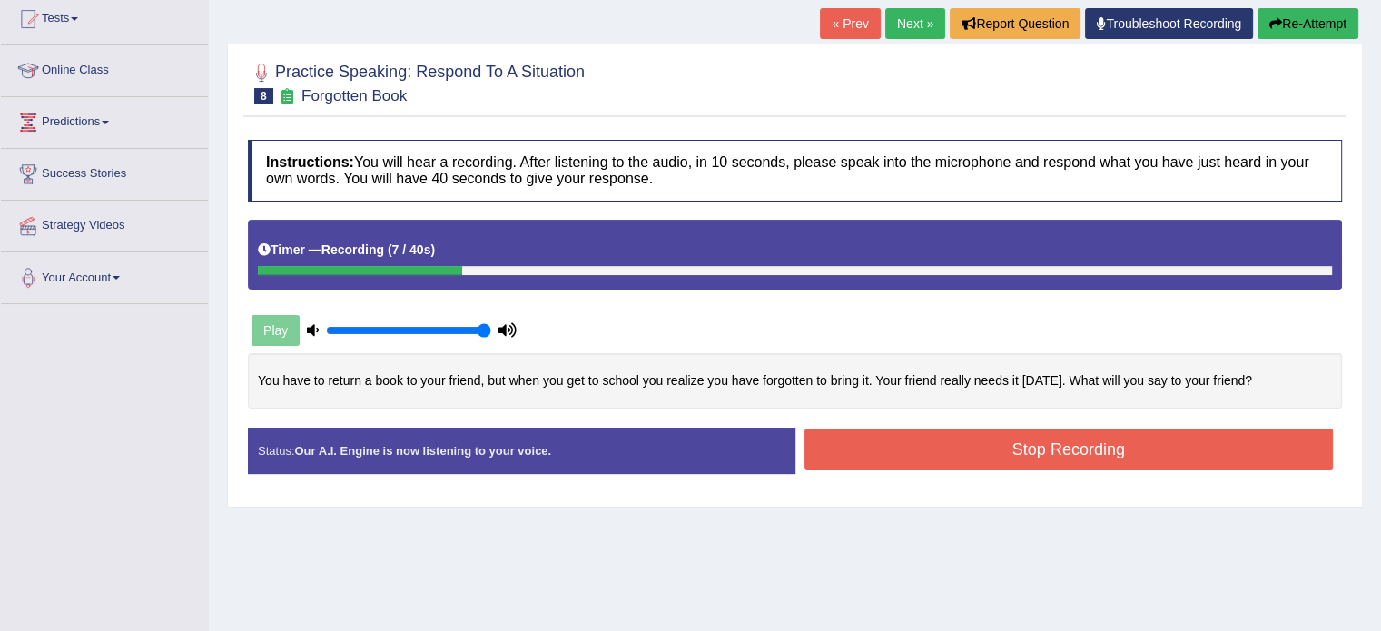
click at [1294, 24] on button "Re-Attempt" at bounding box center [1307, 23] width 101 height 31
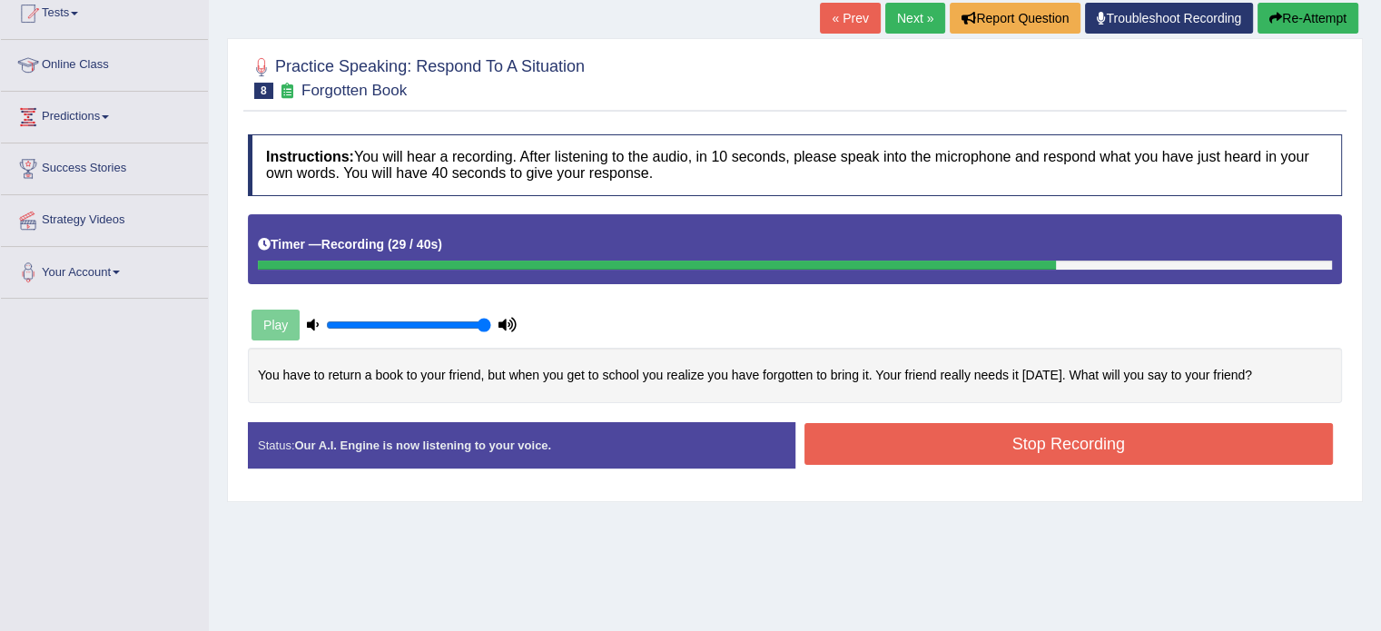
click at [1110, 443] on button "Stop Recording" at bounding box center [1068, 444] width 529 height 42
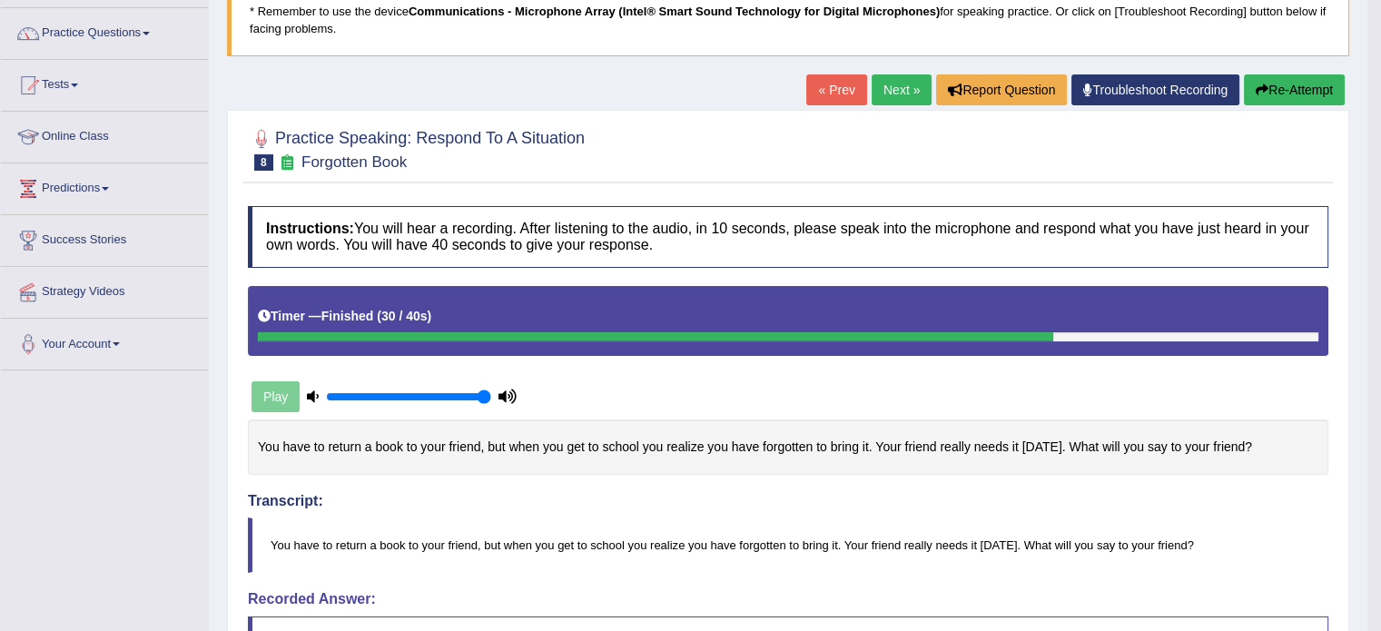
scroll to position [133, 0]
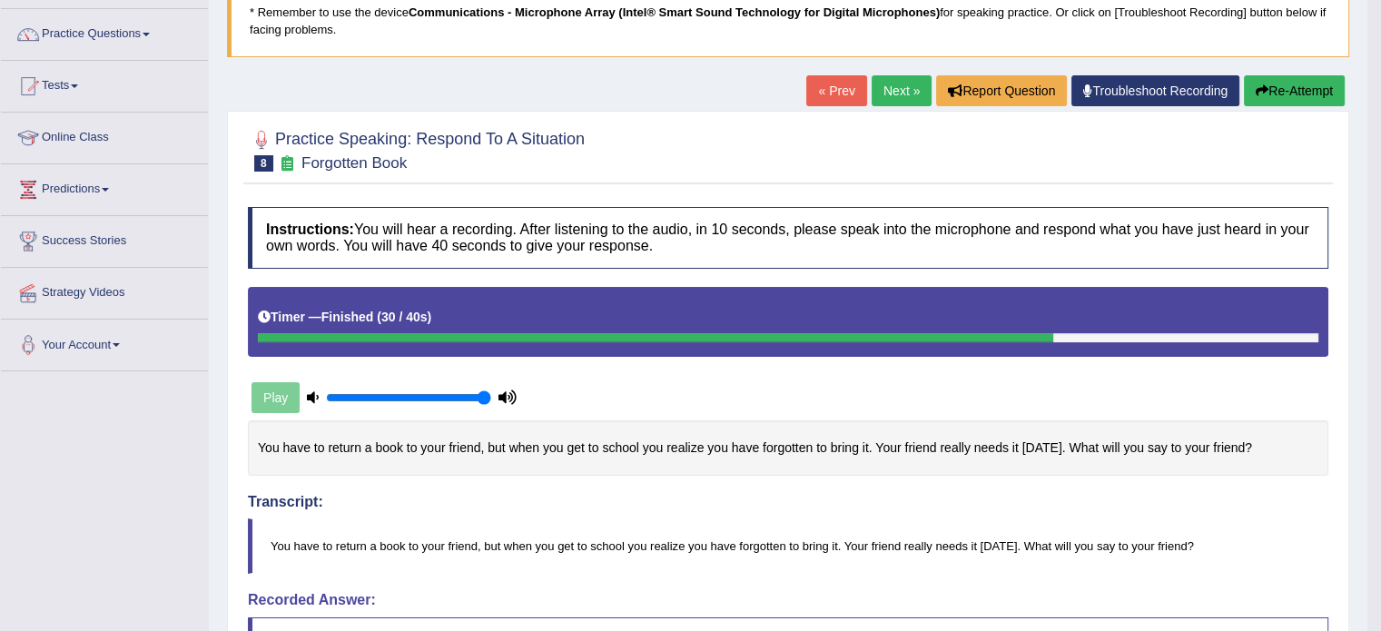
click at [1276, 90] on button "Re-Attempt" at bounding box center [1294, 90] width 101 height 31
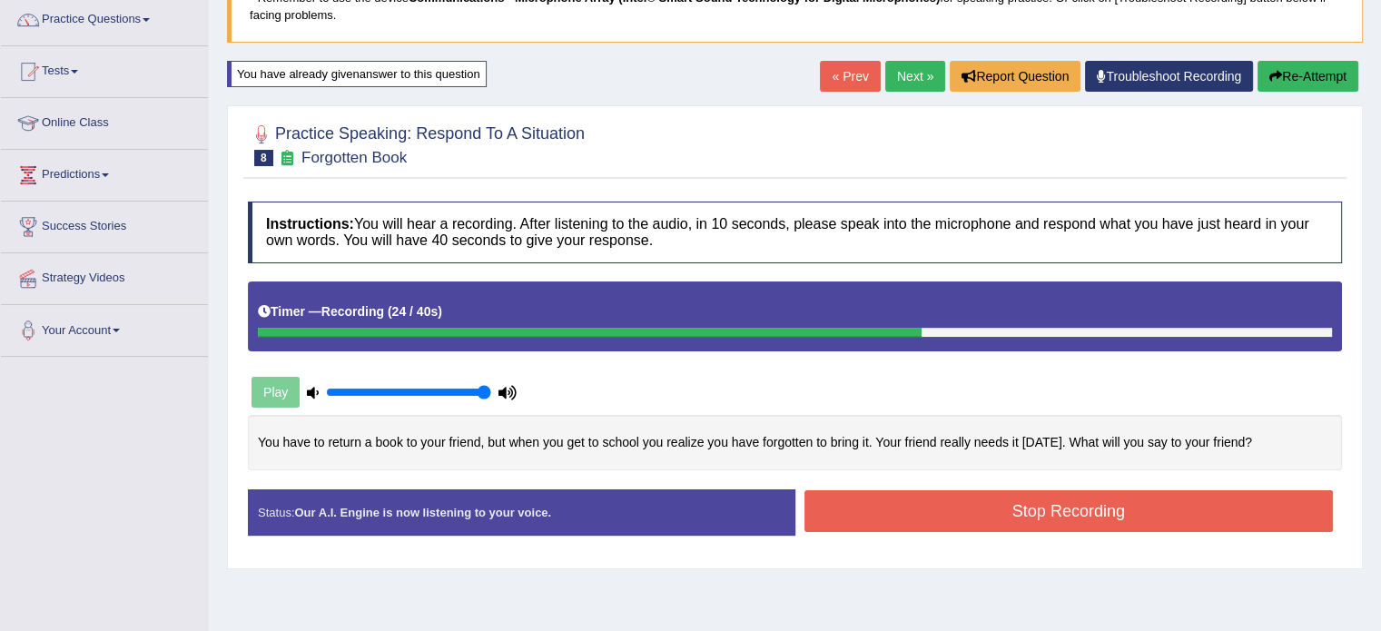
click at [1059, 513] on button "Stop Recording" at bounding box center [1068, 511] width 529 height 42
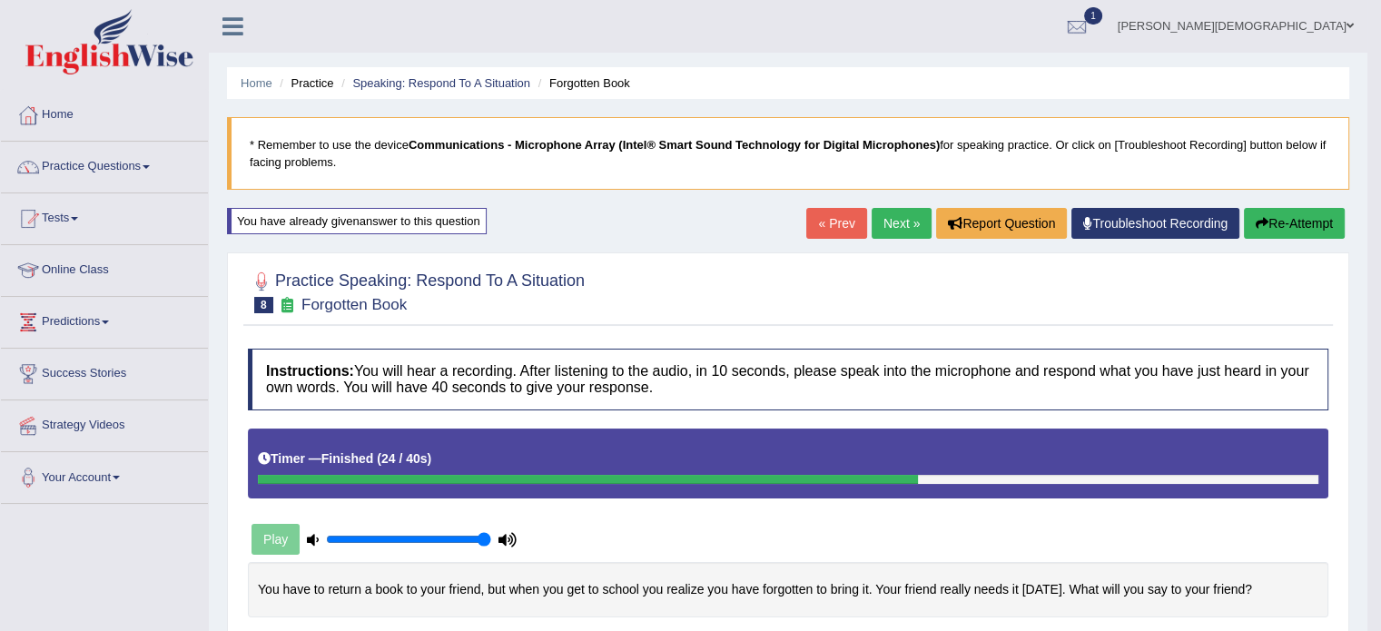
click at [888, 225] on link "Next »" at bounding box center [901, 223] width 60 height 31
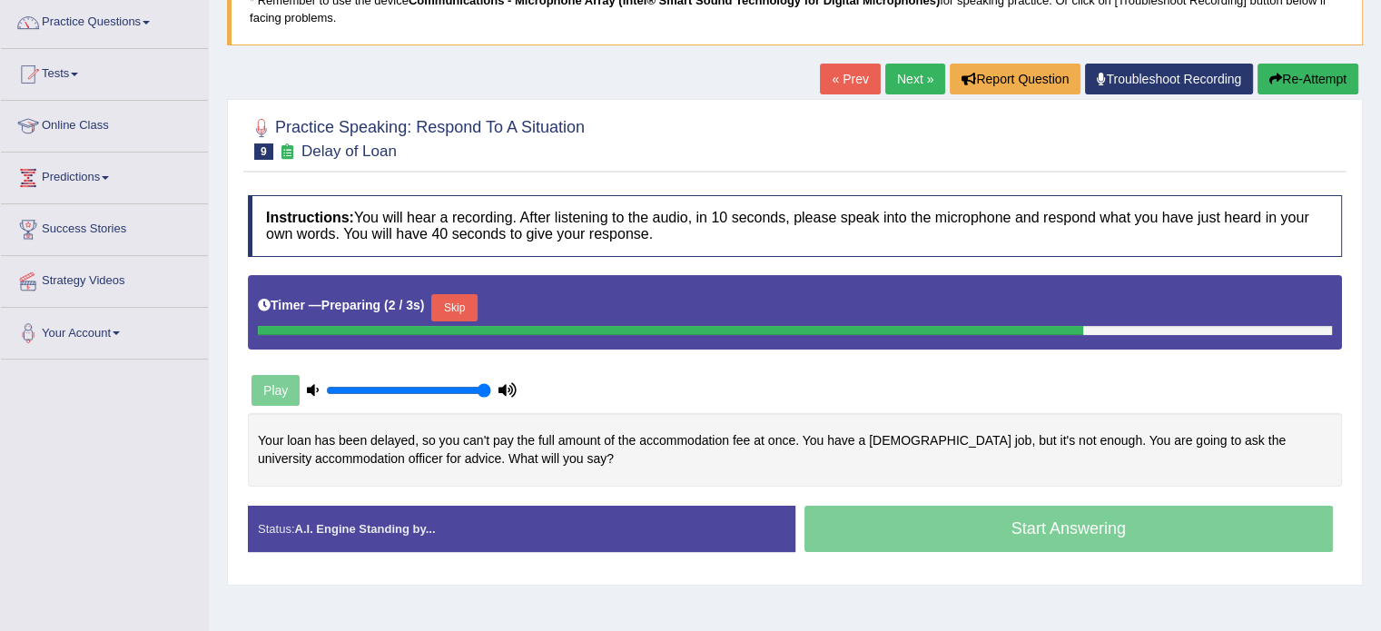
scroll to position [145, 0]
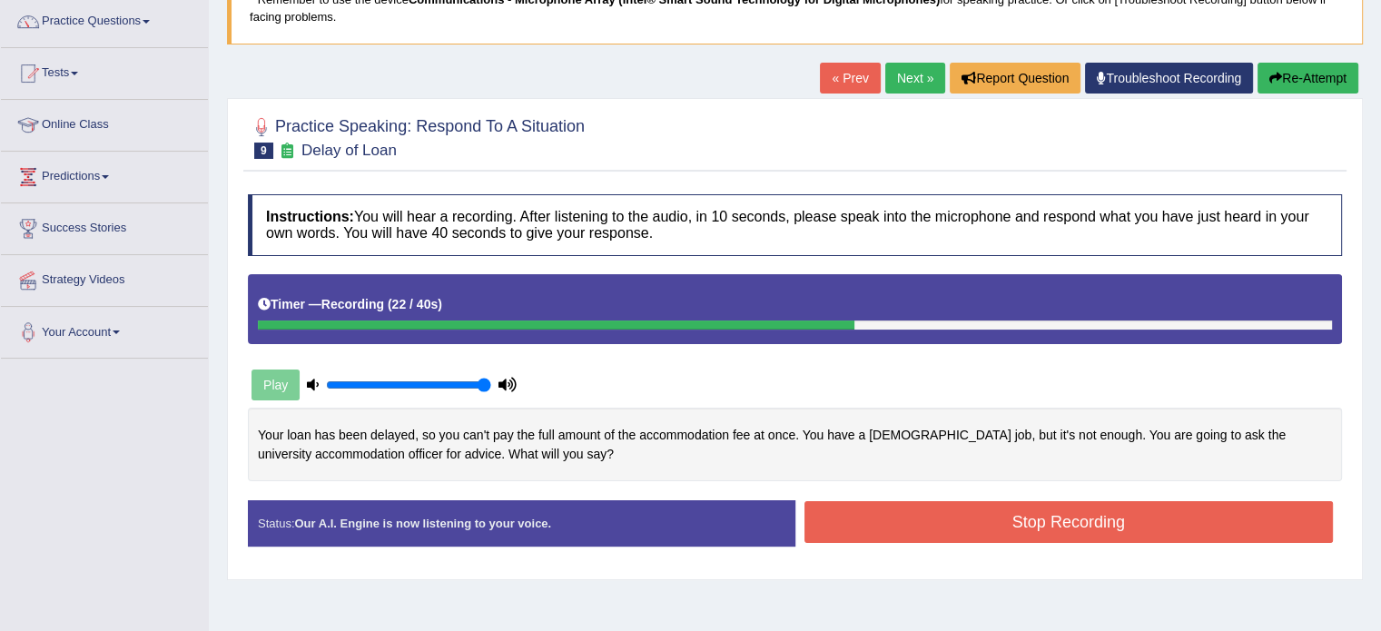
click at [1295, 74] on button "Re-Attempt" at bounding box center [1307, 78] width 101 height 31
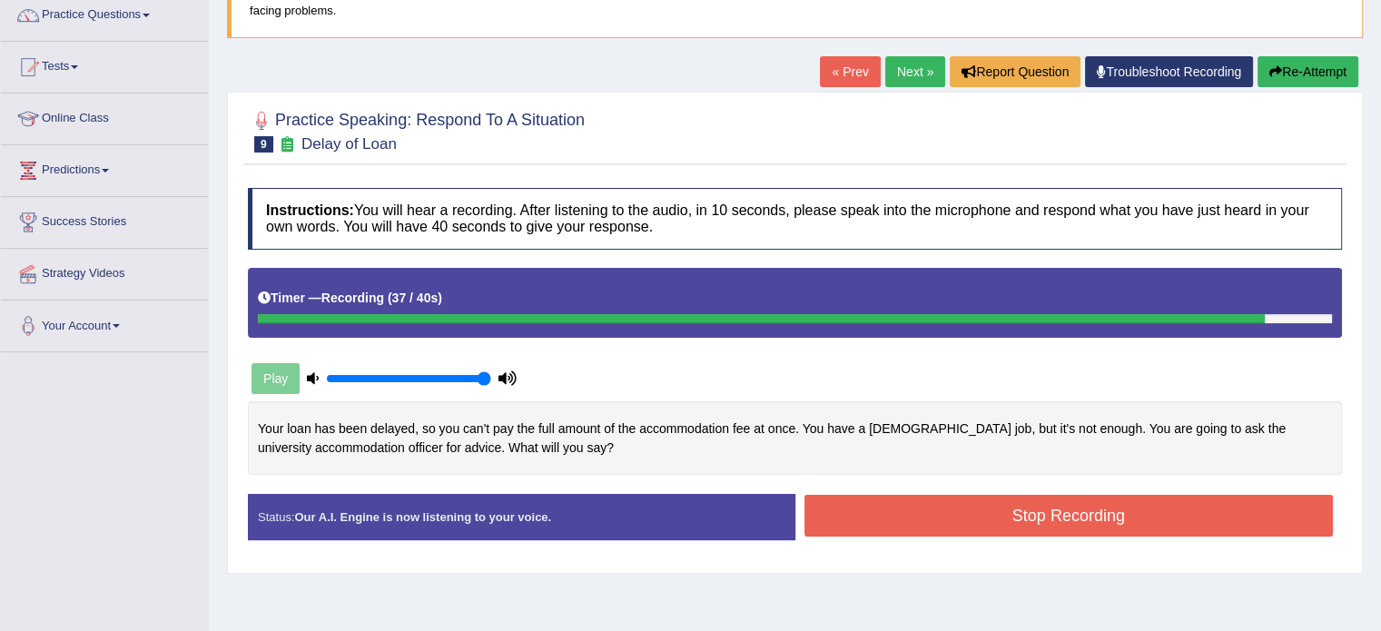
click at [1093, 509] on button "Stop Recording" at bounding box center [1068, 516] width 529 height 42
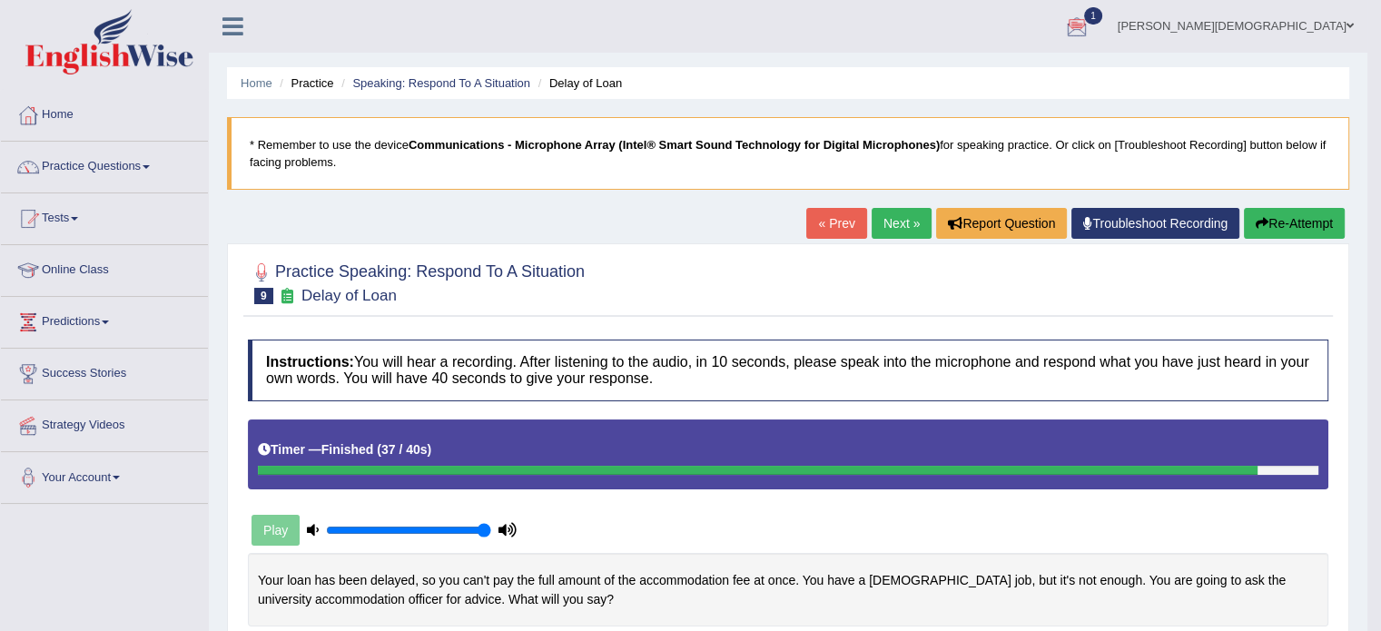
click at [1090, 26] on div at bounding box center [1076, 27] width 27 height 27
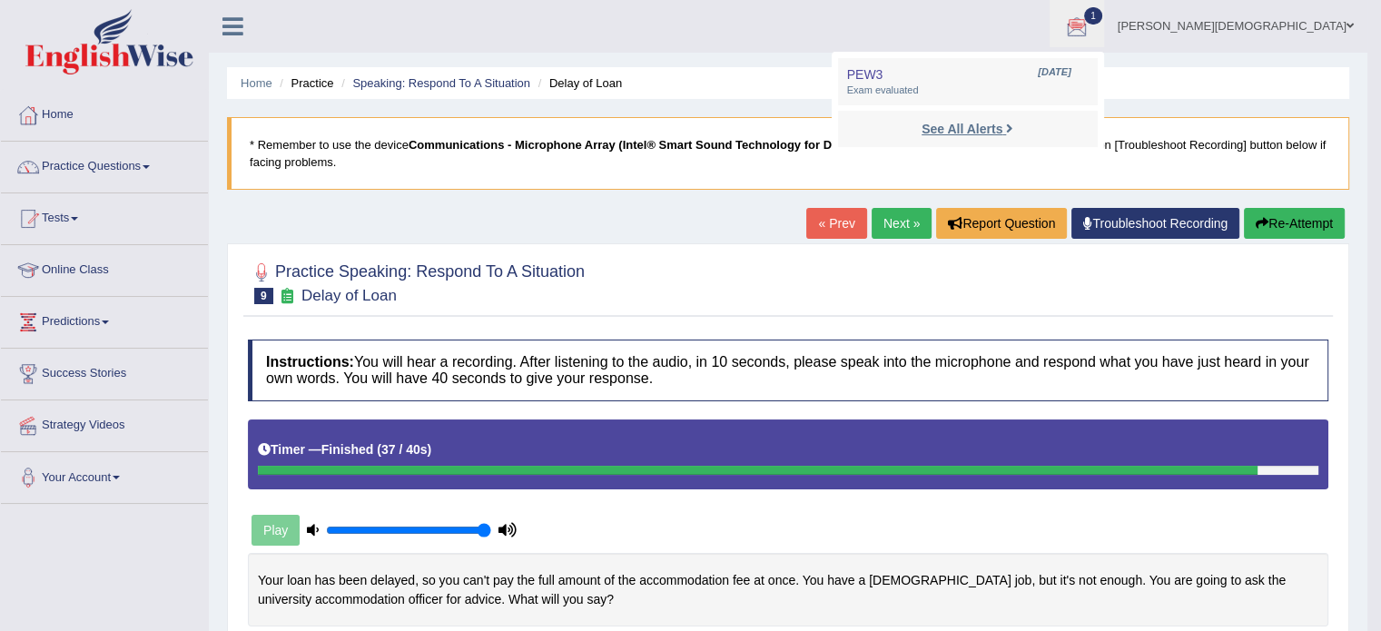
click at [1002, 123] on strong "See All Alerts" at bounding box center [961, 129] width 81 height 15
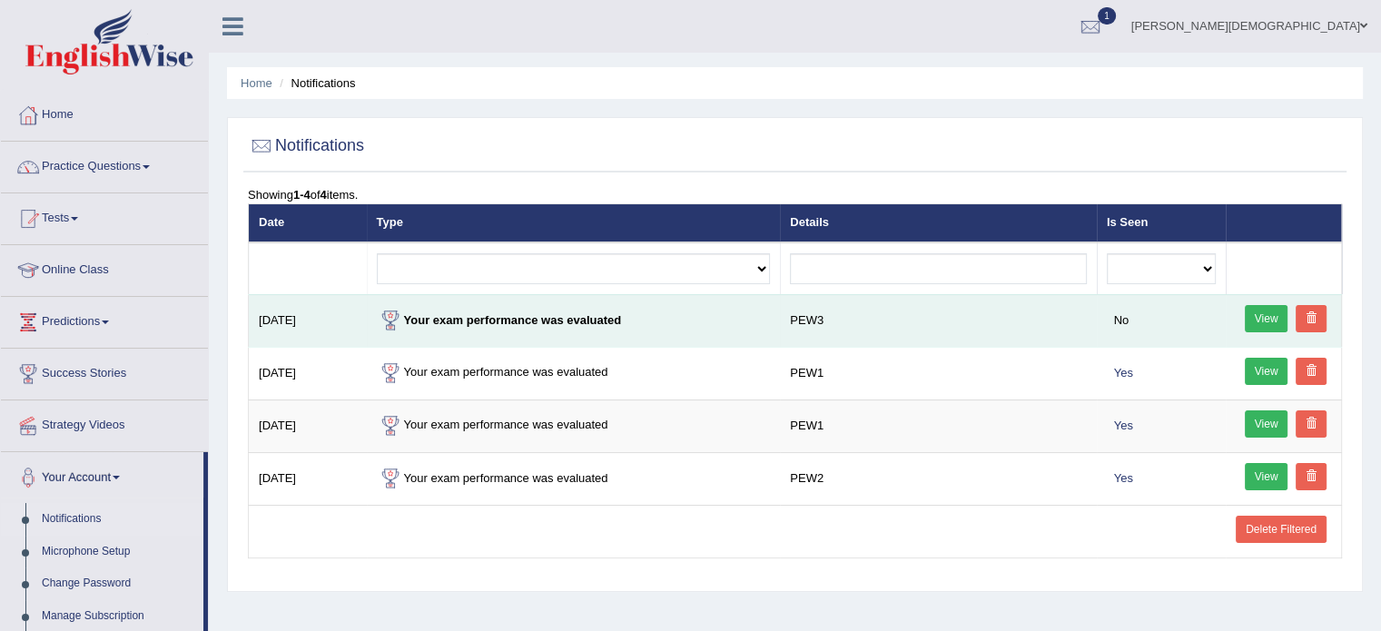
click at [1257, 313] on link "View" at bounding box center [1267, 318] width 44 height 27
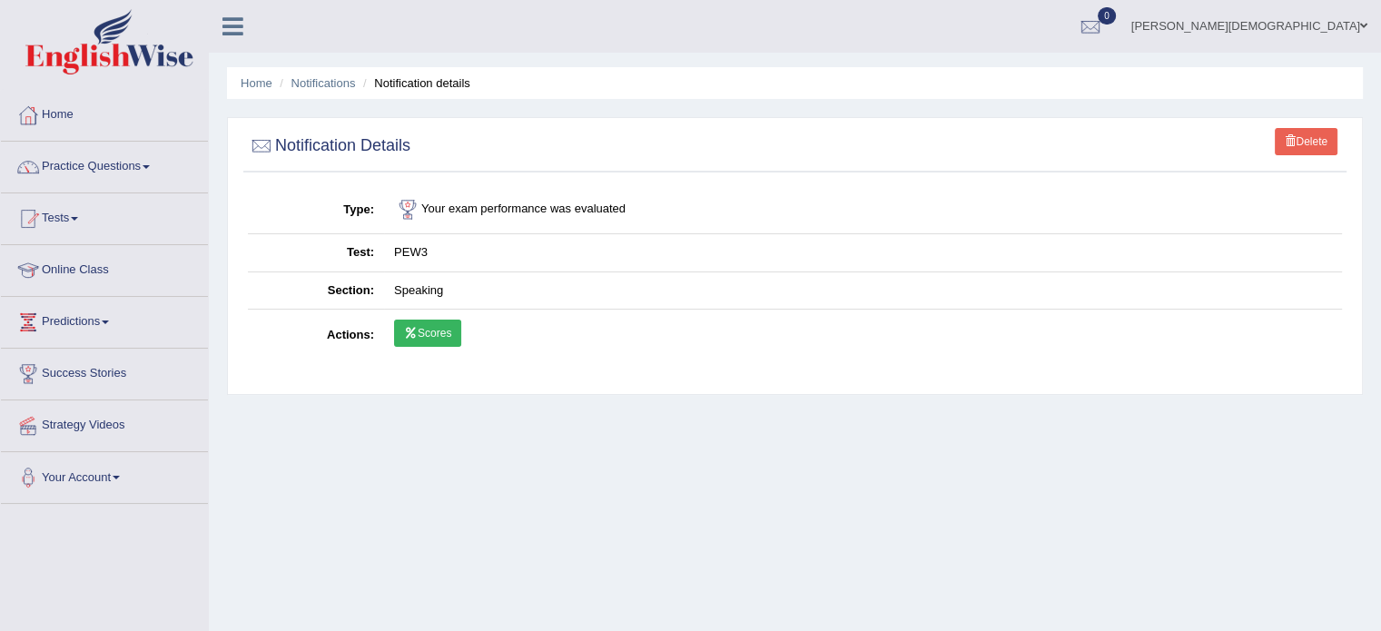
click at [433, 330] on link "Scores" at bounding box center [427, 333] width 67 height 27
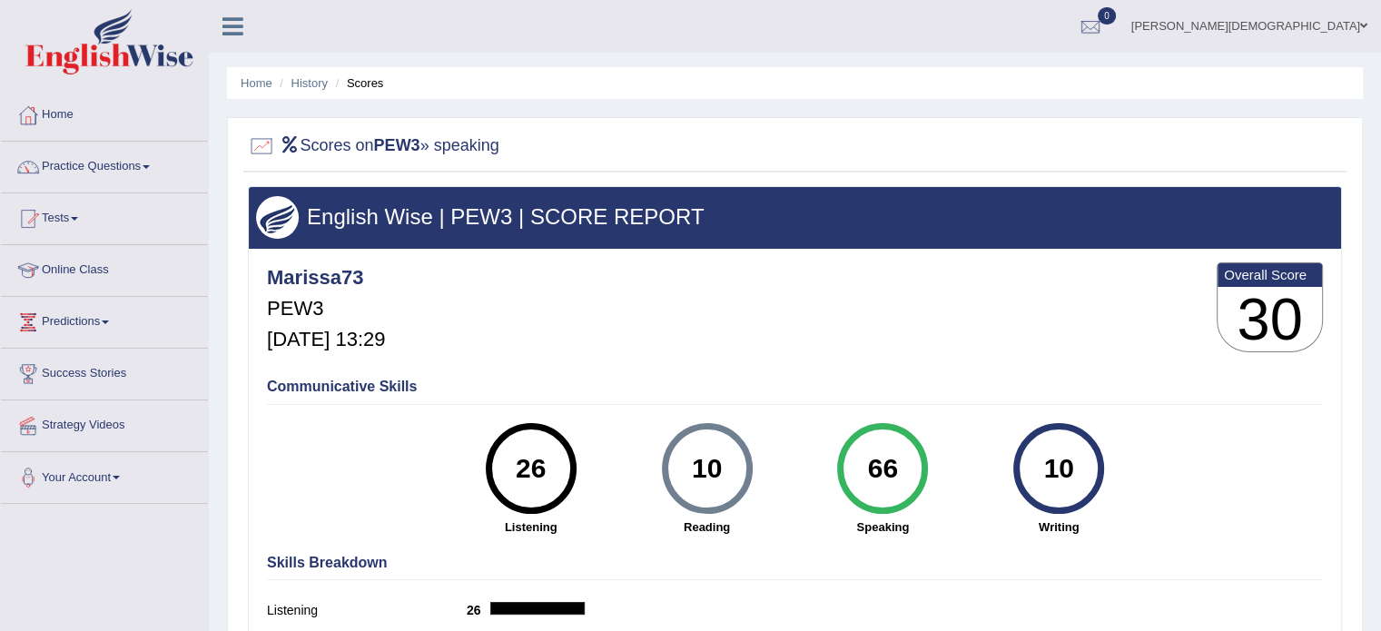
click at [110, 161] on link "Practice Questions" at bounding box center [104, 164] width 207 height 45
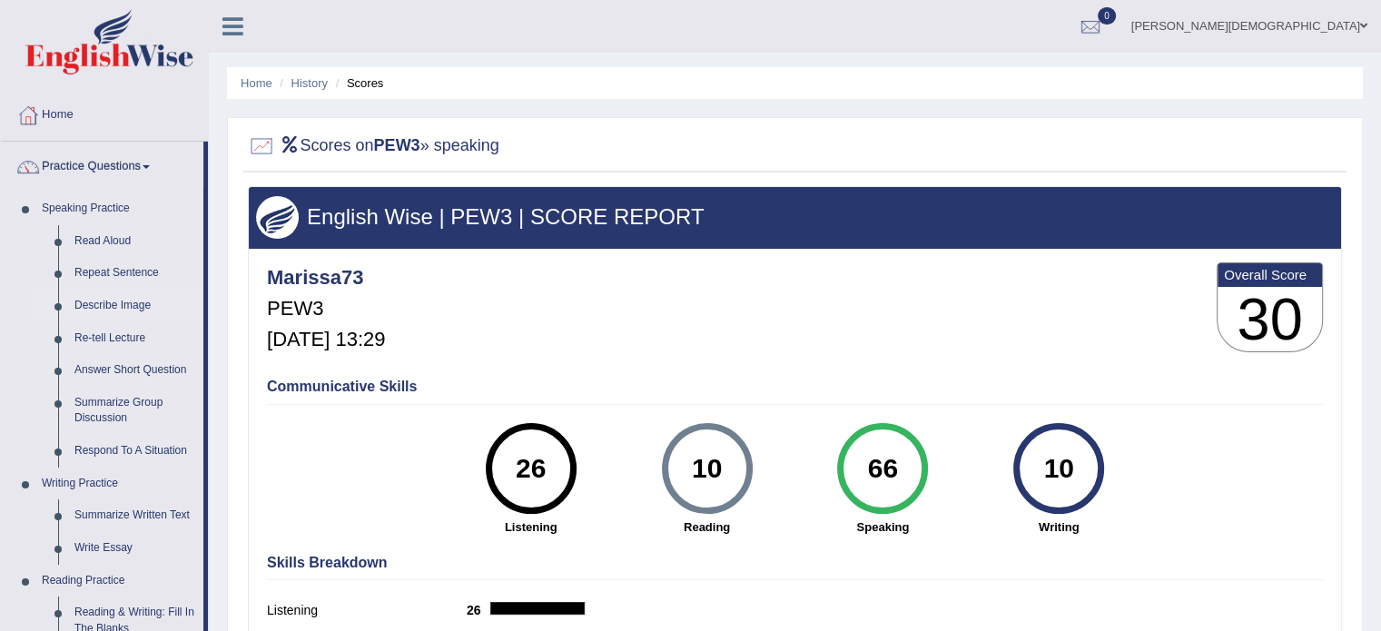
click at [126, 304] on link "Describe Image" at bounding box center [134, 306] width 137 height 33
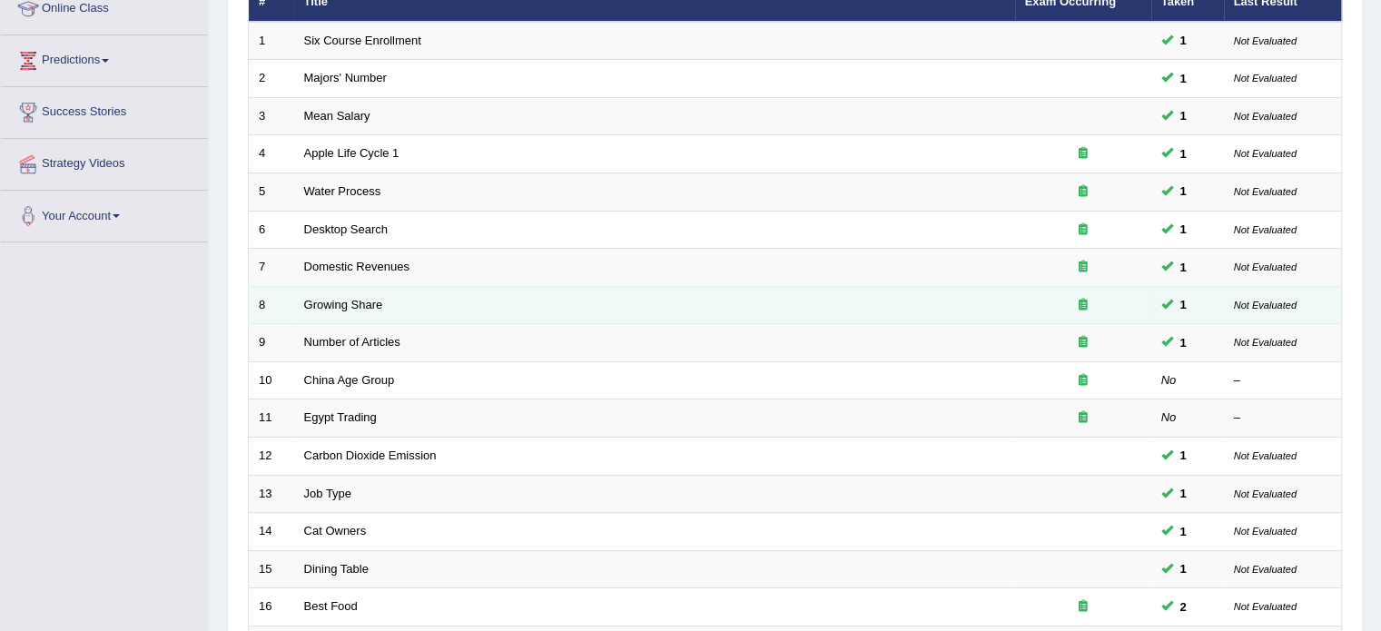
scroll to position [265, 0]
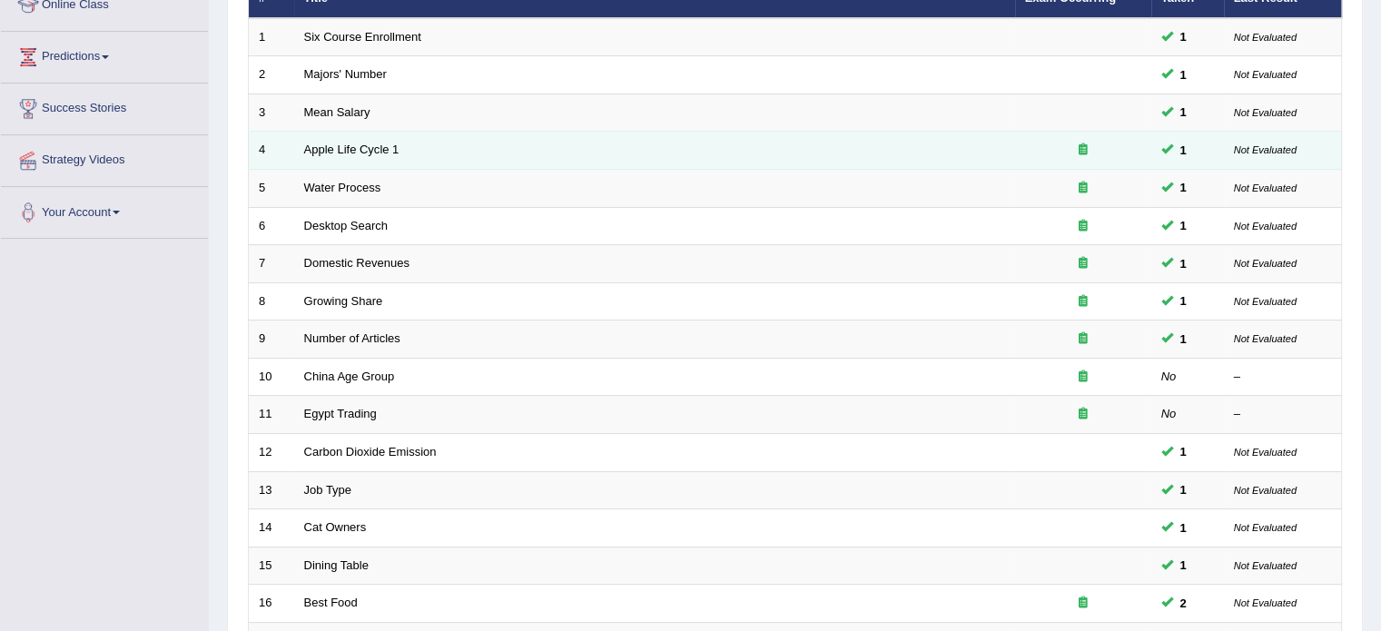
click at [1081, 148] on icon at bounding box center [1082, 149] width 9 height 12
click at [373, 145] on link "Apple Life Cycle 1" at bounding box center [351, 150] width 95 height 14
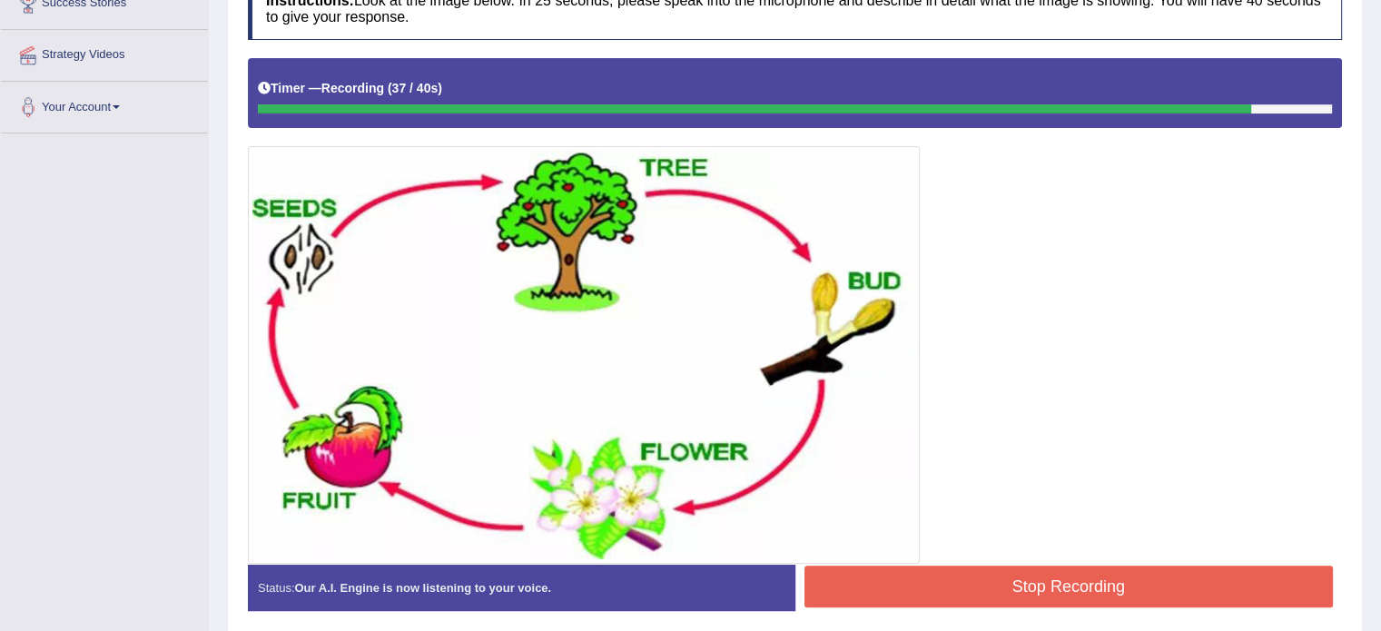
scroll to position [372, 0]
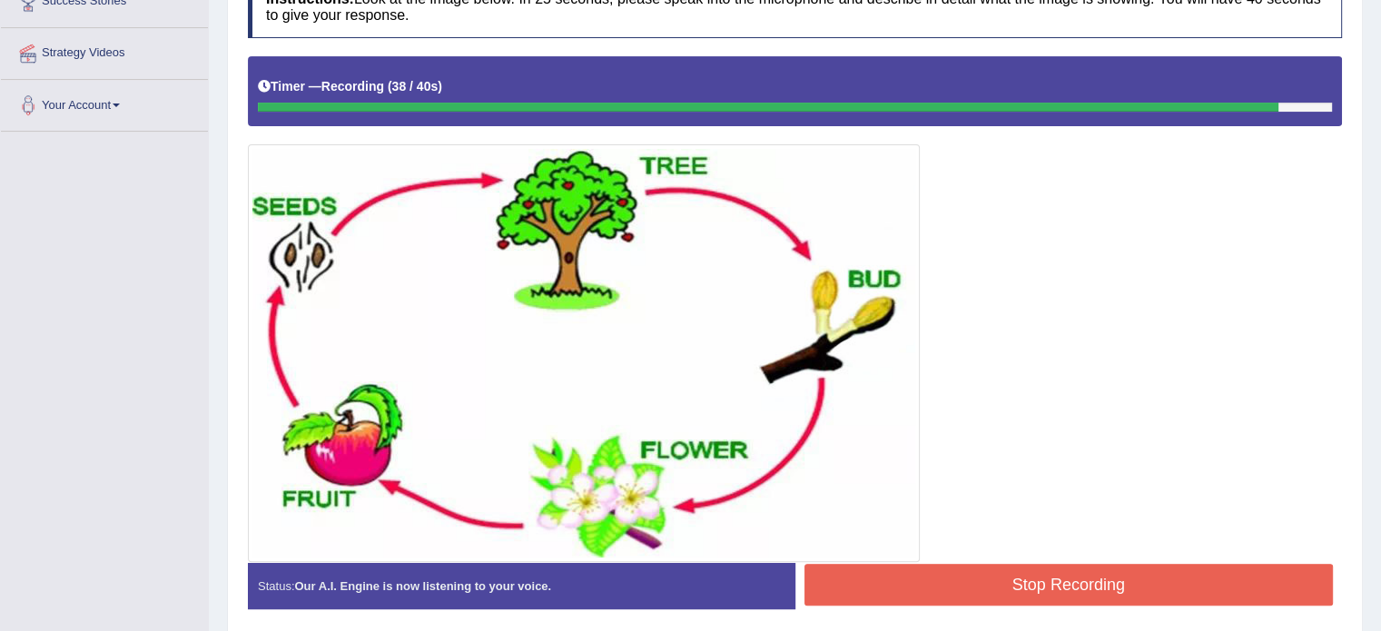
click at [1074, 576] on button "Stop Recording" at bounding box center [1068, 585] width 529 height 42
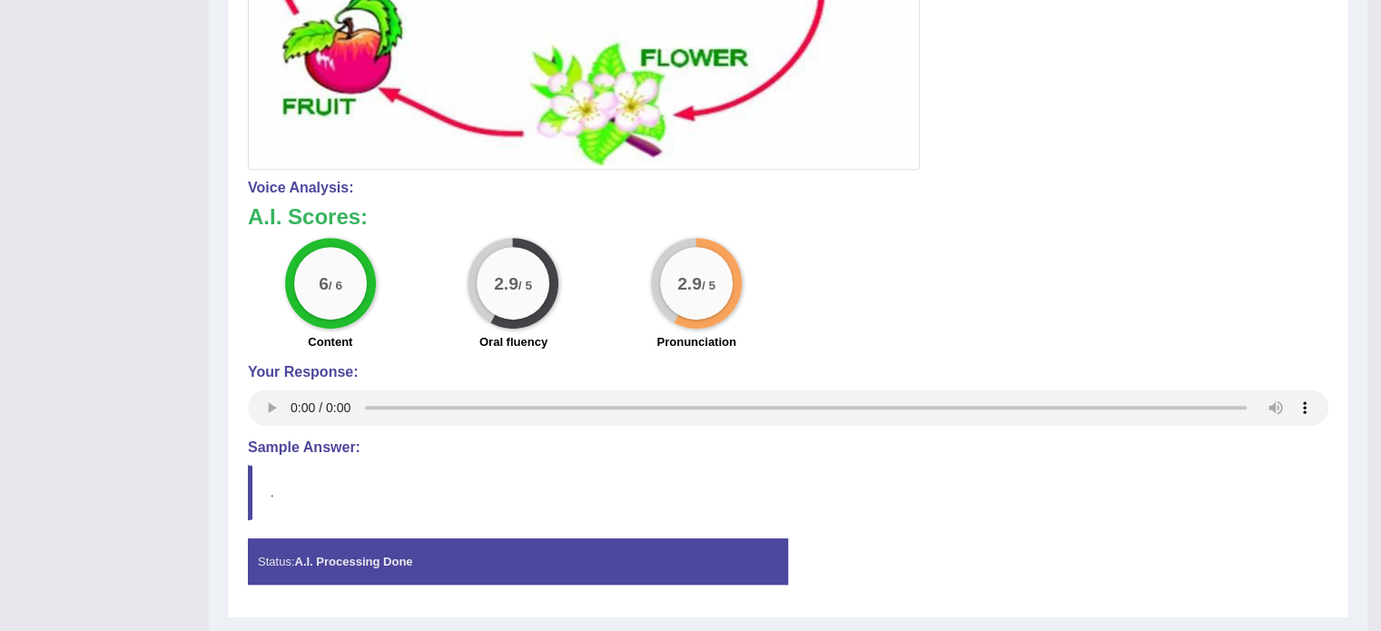
scroll to position [772, 0]
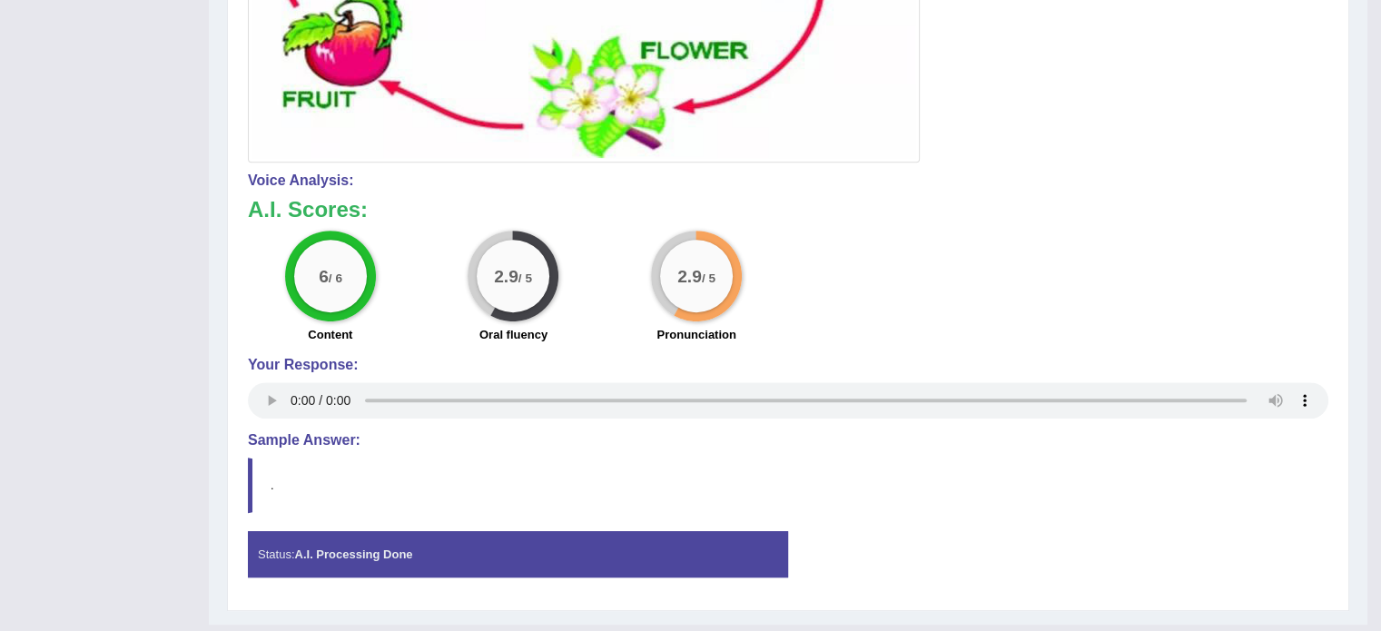
click at [340, 548] on strong "A.I. Processing Done" at bounding box center [353, 554] width 118 height 14
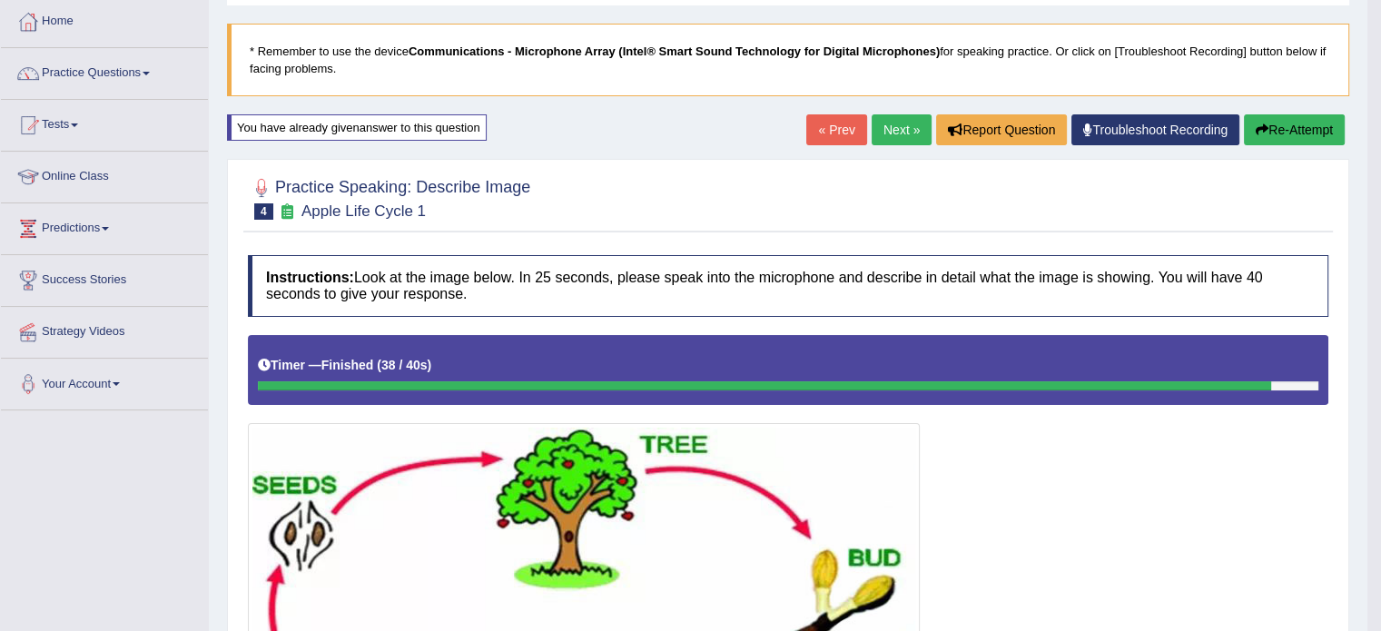
scroll to position [0, 0]
